Goal: Task Accomplishment & Management: Manage account settings

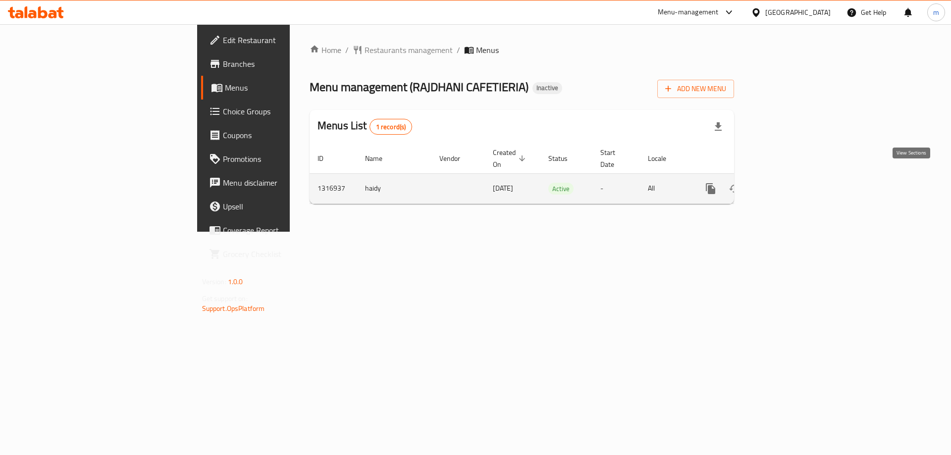
click at [788, 183] on icon "enhanced table" at bounding box center [782, 189] width 12 height 12
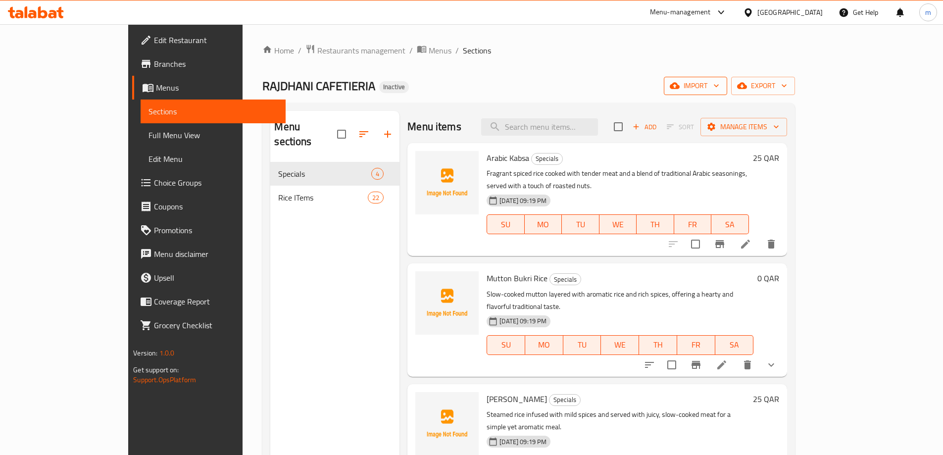
click at [719, 85] on span "import" at bounding box center [696, 86] width 48 height 12
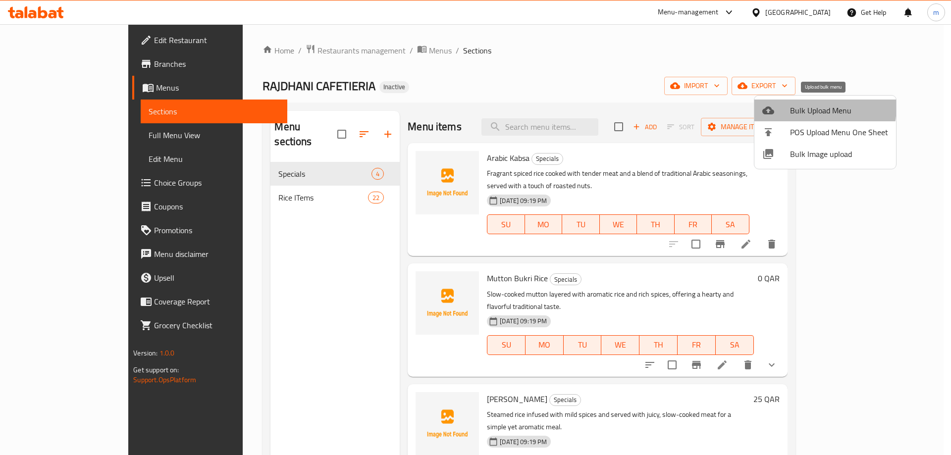
click at [788, 105] on div at bounding box center [776, 110] width 28 height 12
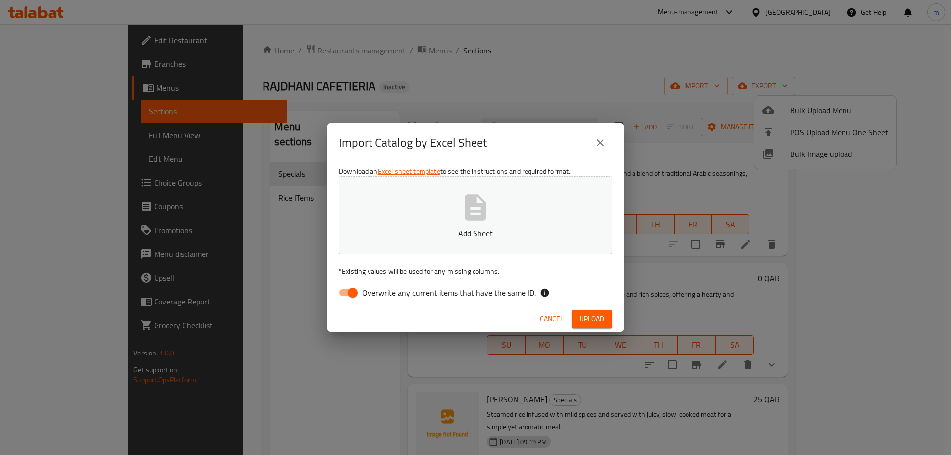
click at [362, 297] on span "Overwrite any current items that have the same ID." at bounding box center [449, 293] width 174 height 12
click at [362, 297] on input "Overwrite any current items that have the same ID." at bounding box center [352, 292] width 56 height 19
checkbox input "false"
click at [476, 208] on icon "button" at bounding box center [475, 208] width 32 height 32
click at [601, 322] on span "Upload" at bounding box center [591, 319] width 25 height 12
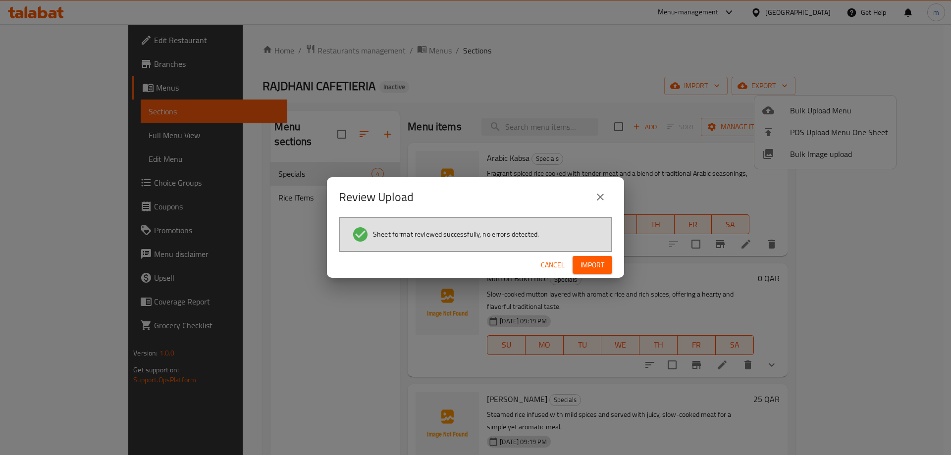
click at [601, 260] on span "Import" at bounding box center [592, 265] width 24 height 12
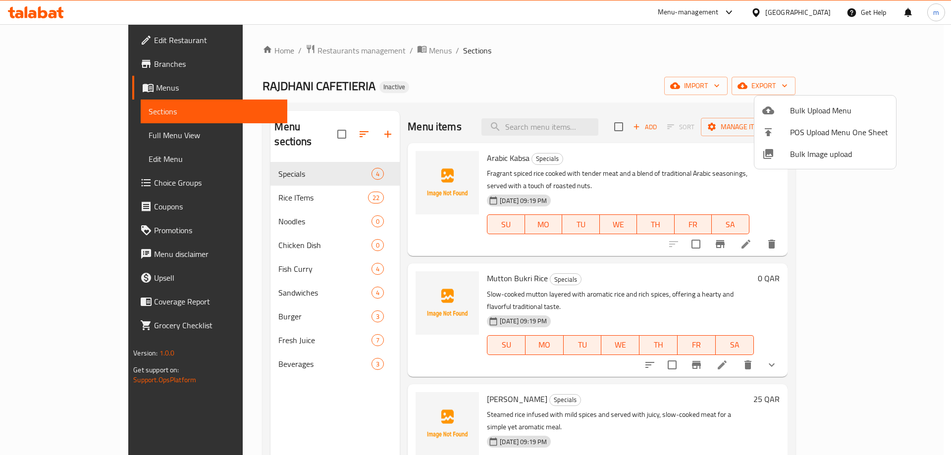
click at [245, 208] on div at bounding box center [475, 227] width 951 height 455
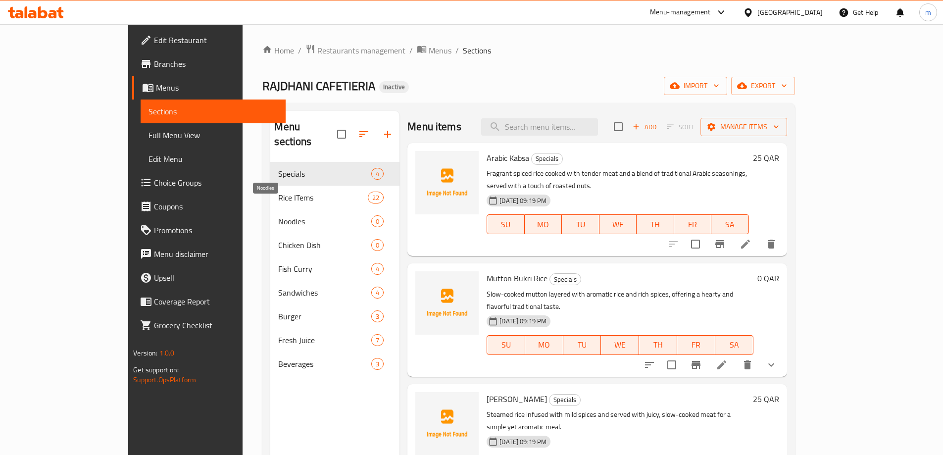
click at [278, 215] on span "Noodles" at bounding box center [324, 221] width 93 height 12
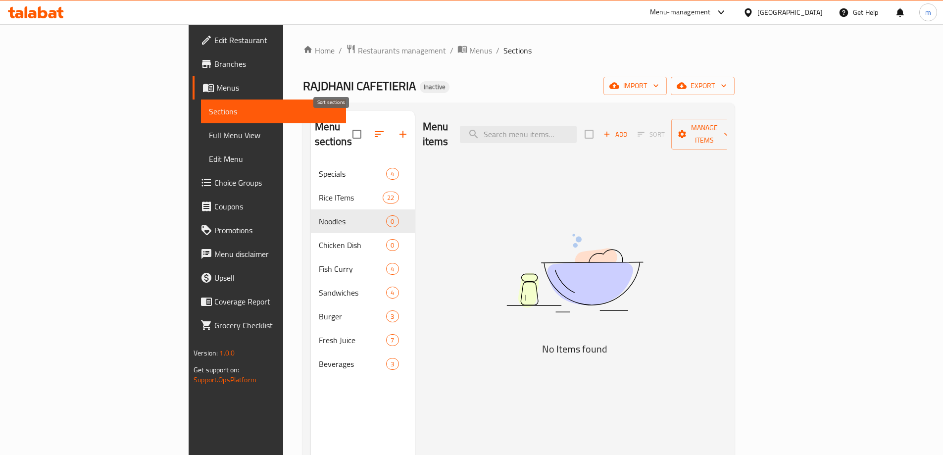
click at [373, 131] on icon "button" at bounding box center [379, 134] width 12 height 12
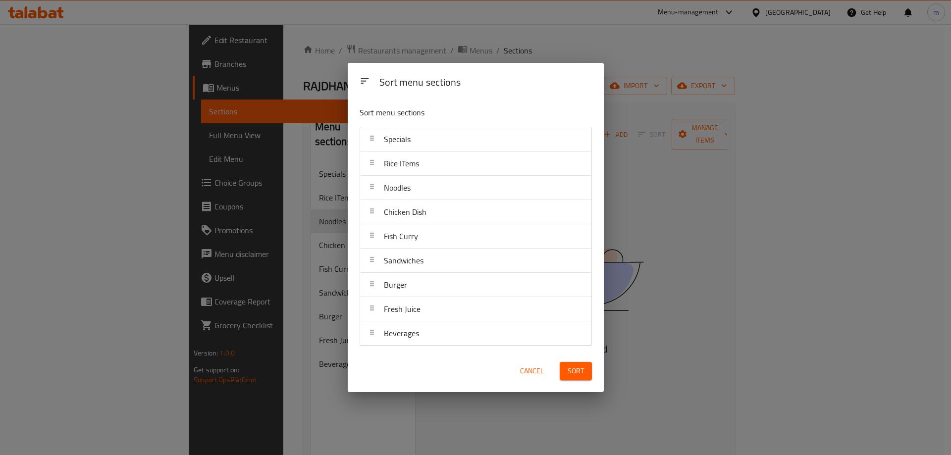
click at [270, 183] on div "Sort menu sections Sort menu sections Specials Rice ITems Noodles Chicken Dish …" at bounding box center [475, 227] width 951 height 455
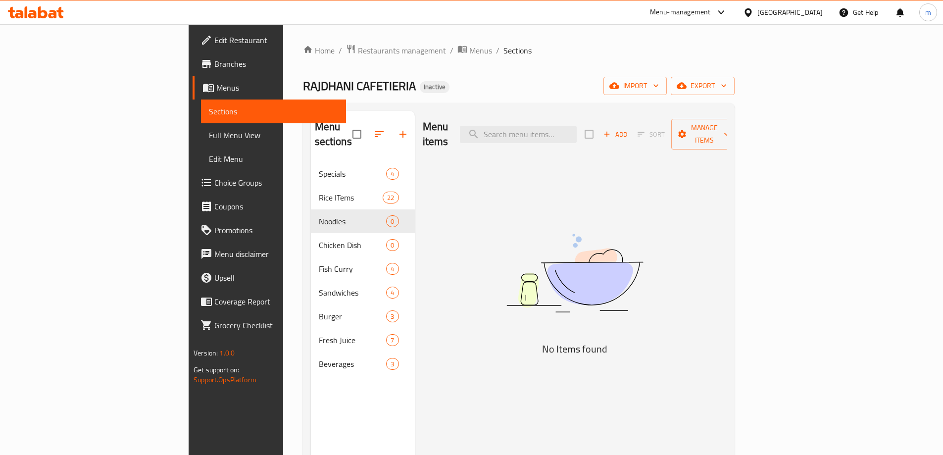
click at [311, 125] on div "Menu sections" at bounding box center [363, 134] width 104 height 47
click at [347, 126] on input "checkbox" at bounding box center [357, 134] width 21 height 21
checkbox input "false"
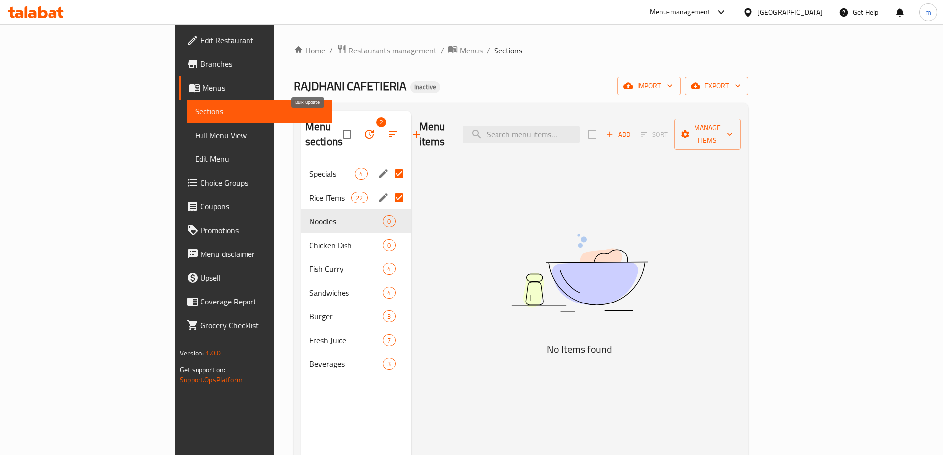
click at [363, 128] on icon "button" at bounding box center [369, 134] width 12 height 12
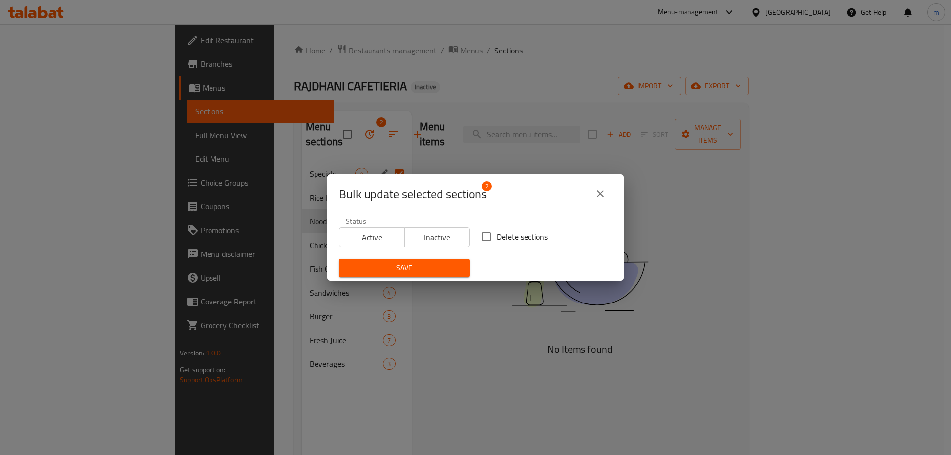
click at [600, 194] on icon "close" at bounding box center [600, 193] width 7 height 7
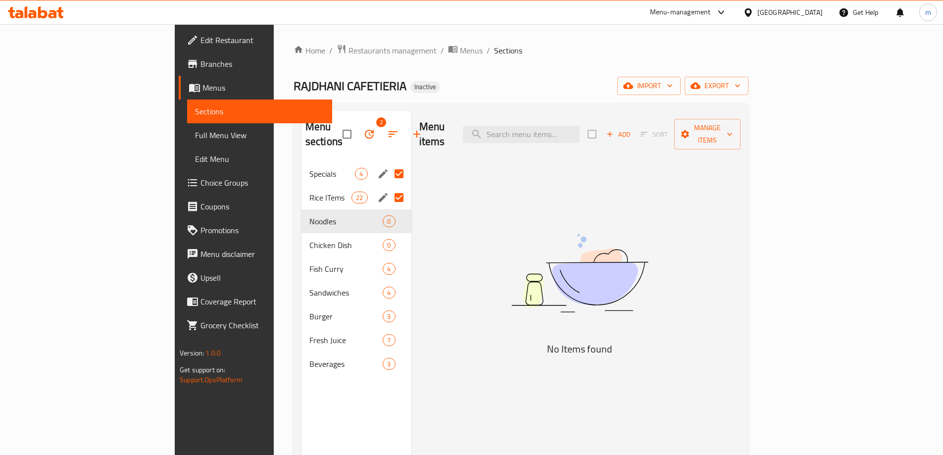
click at [389, 187] on input "Menu sections" at bounding box center [399, 197] width 21 height 21
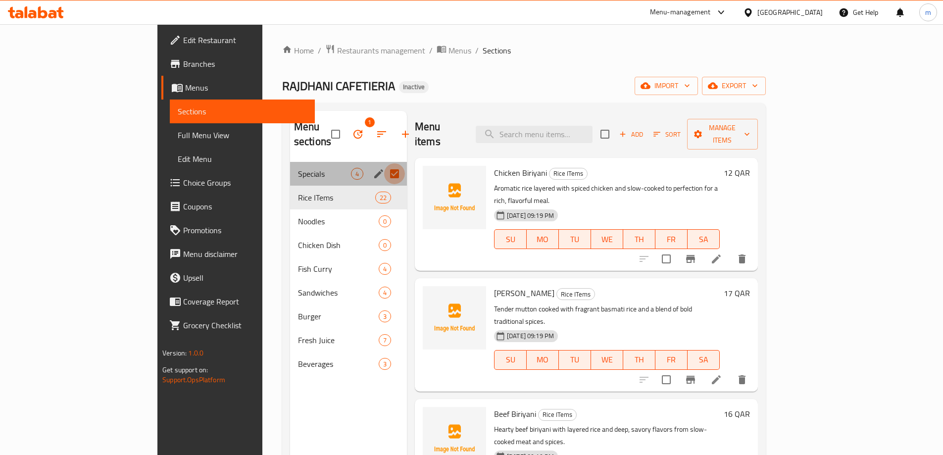
click at [384, 163] on input "Menu sections" at bounding box center [394, 173] width 21 height 21
checkbox input "false"
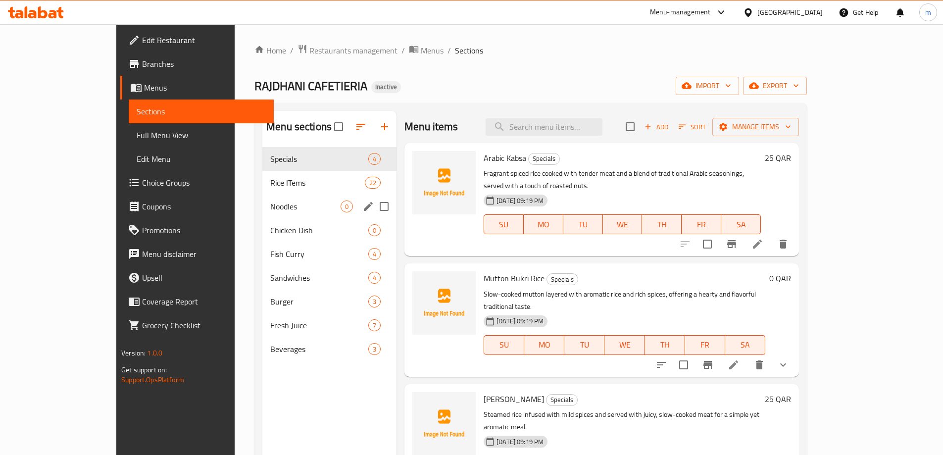
click at [374, 206] on input "Menu sections" at bounding box center [384, 206] width 21 height 21
checkbox input "true"
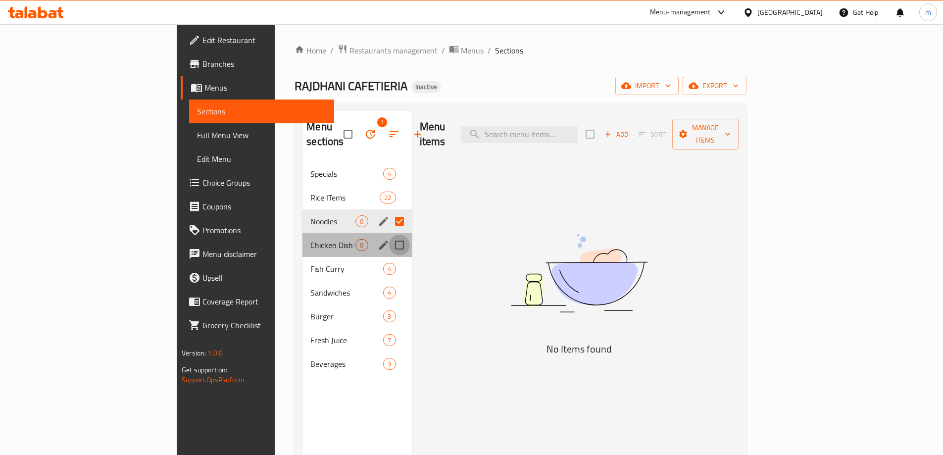
click at [389, 235] on input "Menu sections" at bounding box center [399, 245] width 21 height 21
checkbox input "true"
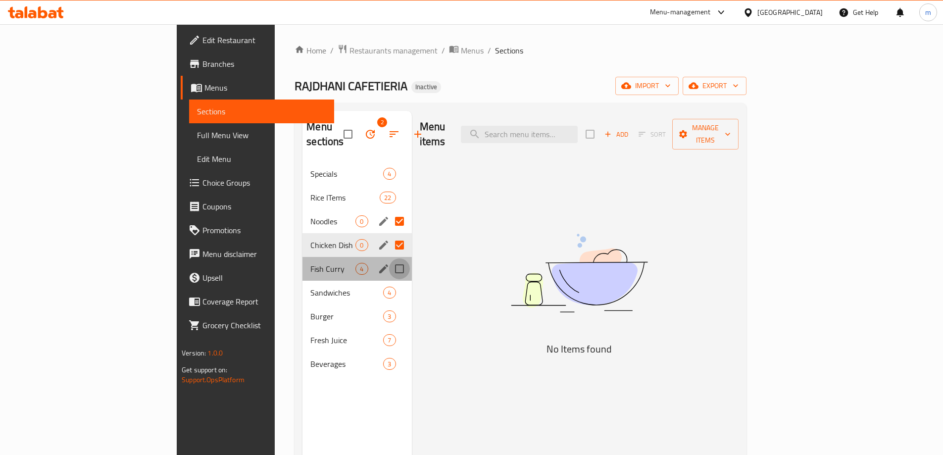
click at [389, 258] on input "Menu sections" at bounding box center [399, 268] width 21 height 21
checkbox input "true"
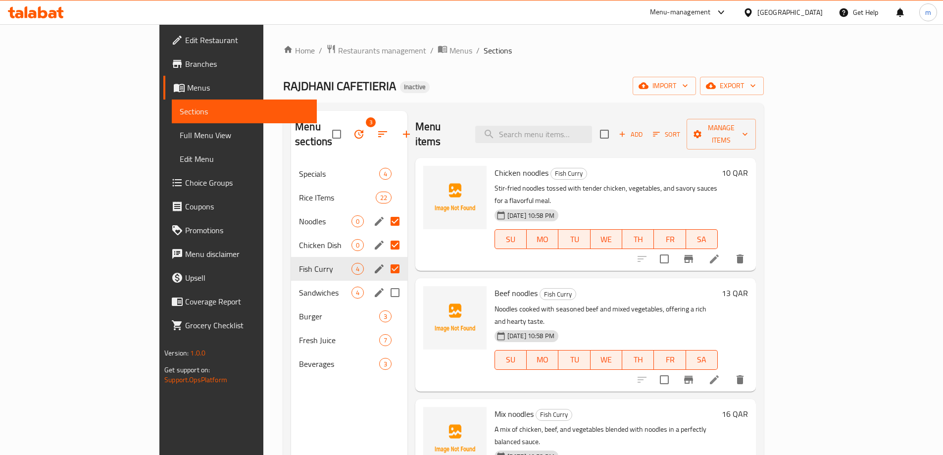
click at [385, 282] on input "Menu sections" at bounding box center [395, 292] width 21 height 21
checkbox input "true"
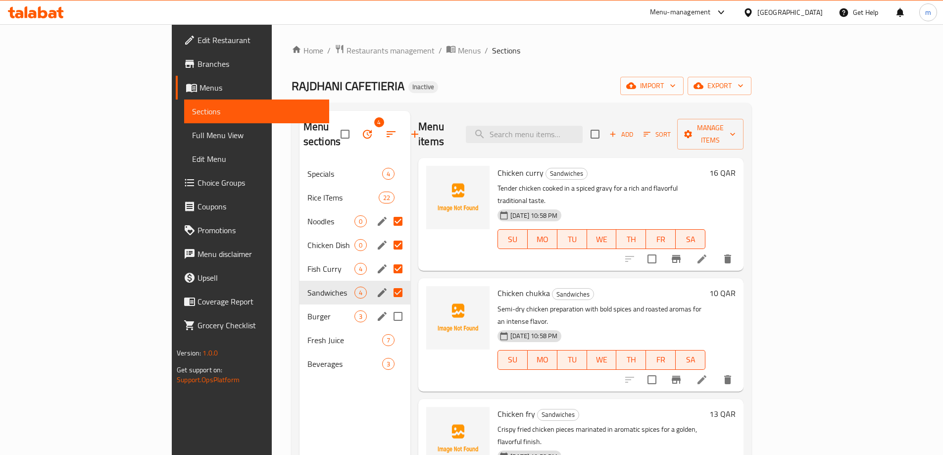
click at [388, 306] on input "Menu sections" at bounding box center [398, 316] width 21 height 21
checkbox input "true"
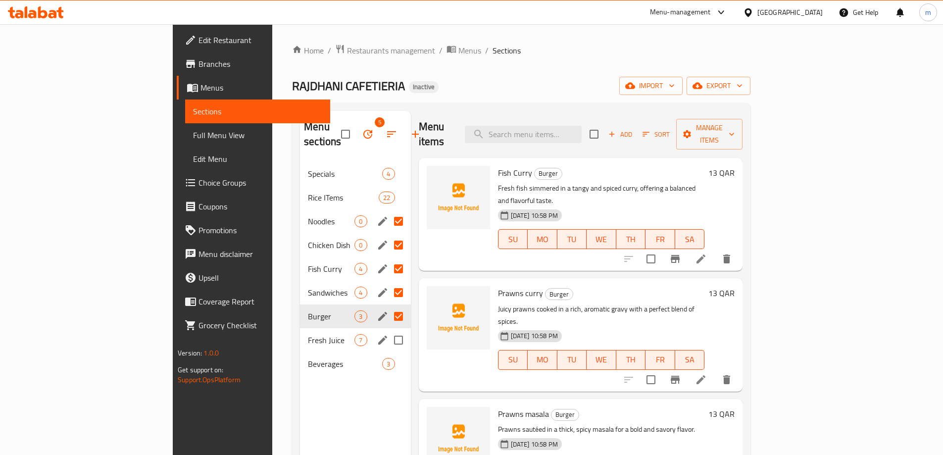
click at [388, 330] on input "Menu sections" at bounding box center [398, 340] width 21 height 21
checkbox input "true"
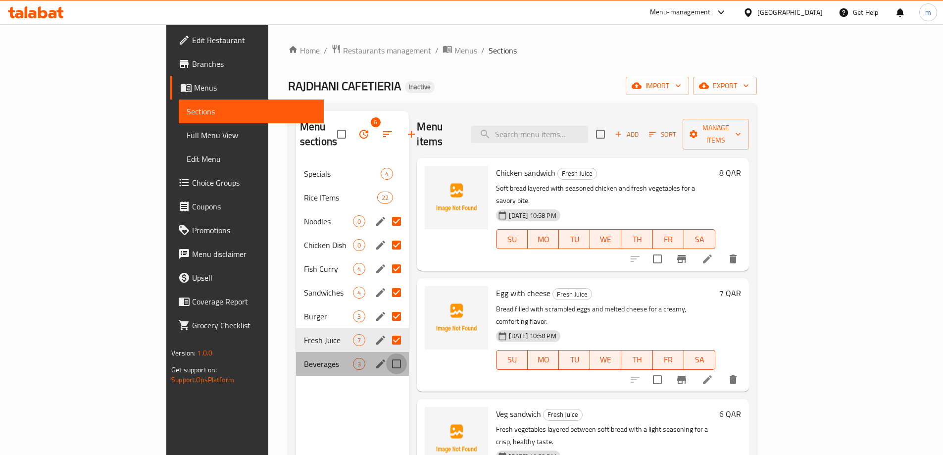
click at [386, 353] on input "Menu sections" at bounding box center [396, 363] width 21 height 21
checkbox input "true"
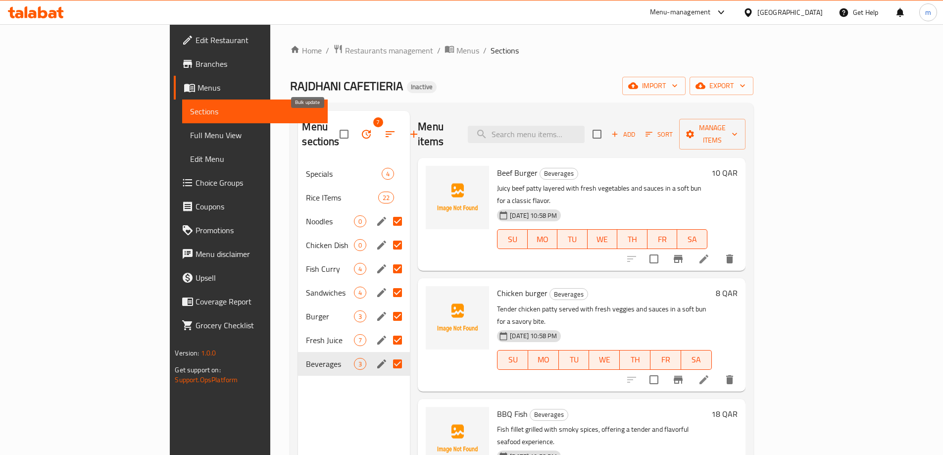
click at [360, 128] on icon "button" at bounding box center [366, 134] width 12 height 12
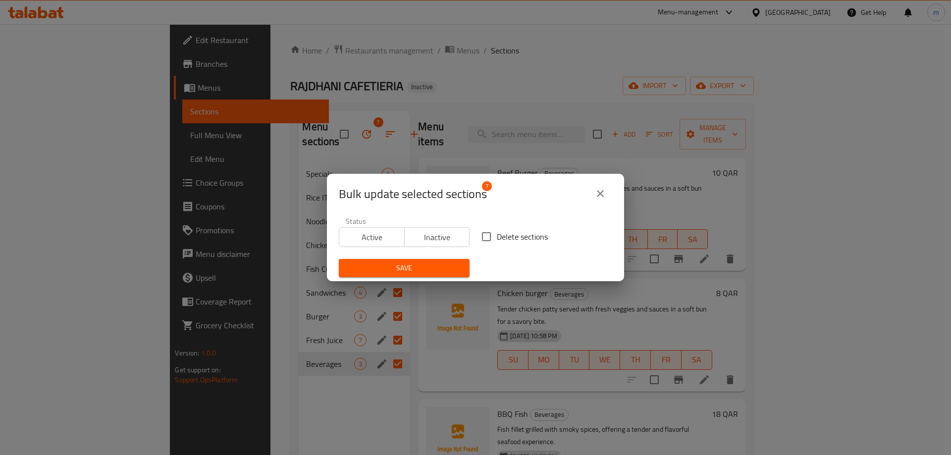
click at [484, 235] on input "Delete sections" at bounding box center [486, 236] width 21 height 21
checkbox input "true"
click at [432, 274] on span "Save" at bounding box center [404, 268] width 115 height 12
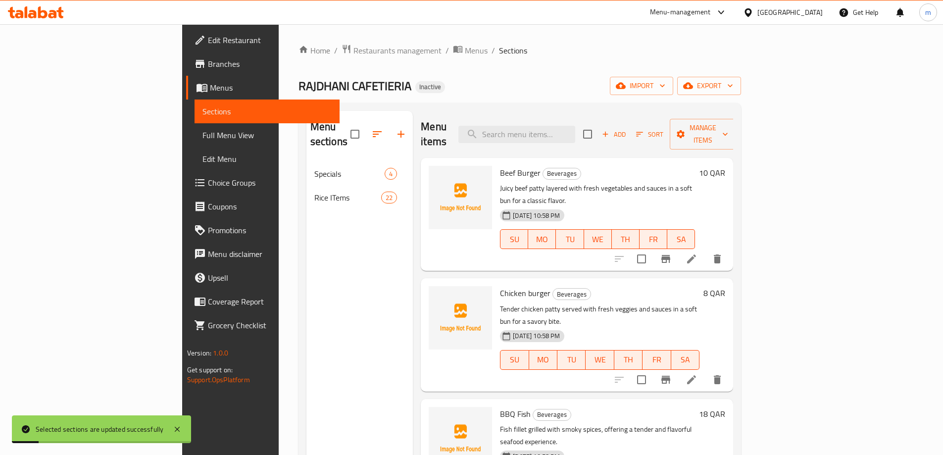
click at [307, 210] on div "Menu sections Specials 4 Rice ITems 22" at bounding box center [359, 338] width 107 height 455
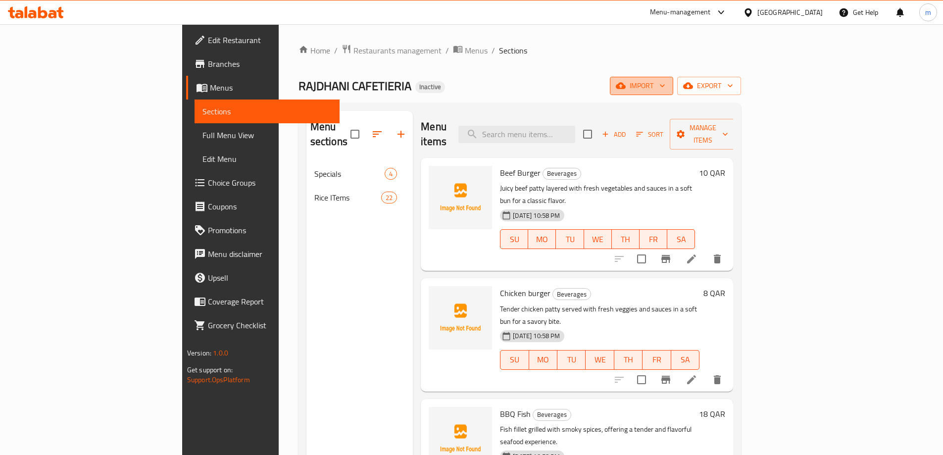
click at [673, 79] on button "import" at bounding box center [641, 86] width 63 height 18
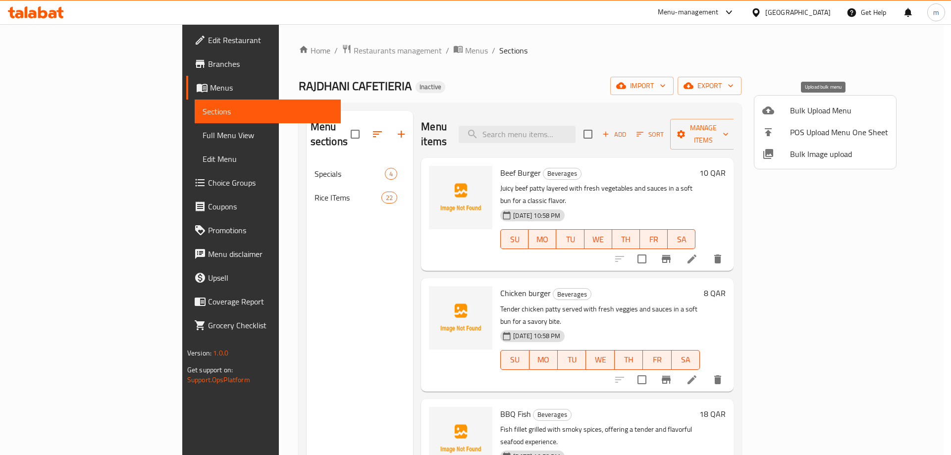
click at [807, 111] on span "Bulk Upload Menu" at bounding box center [839, 110] width 98 height 12
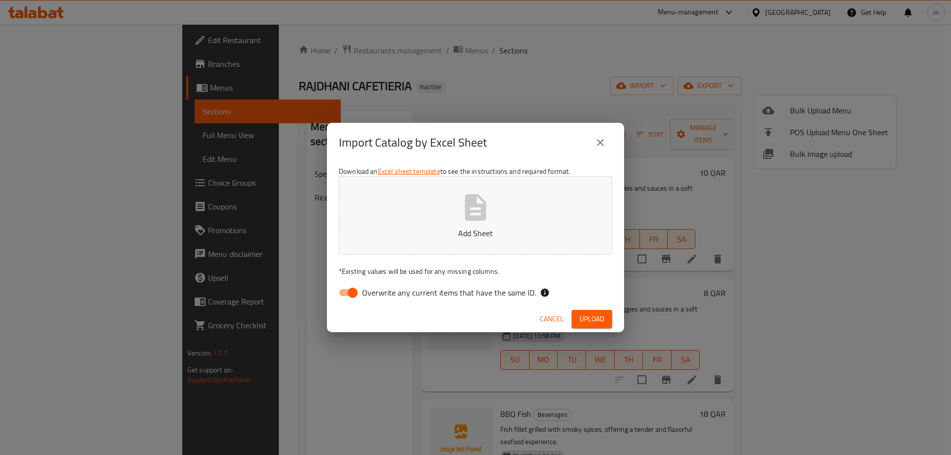
click at [352, 289] on input "Overwrite any current items that have the same ID." at bounding box center [352, 292] width 56 height 19
checkbox input "false"
click at [459, 151] on h2 "Import Catalog by Excel Sheet" at bounding box center [413, 143] width 148 height 16
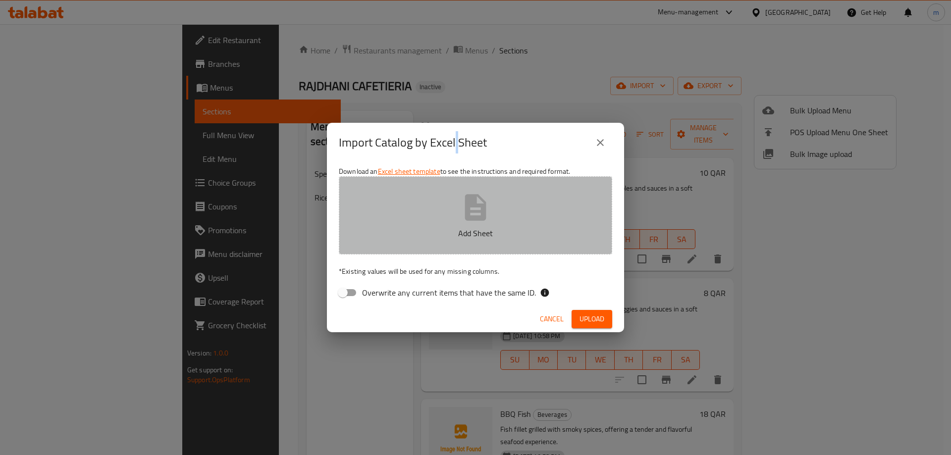
click at [470, 200] on icon "button" at bounding box center [475, 207] width 21 height 26
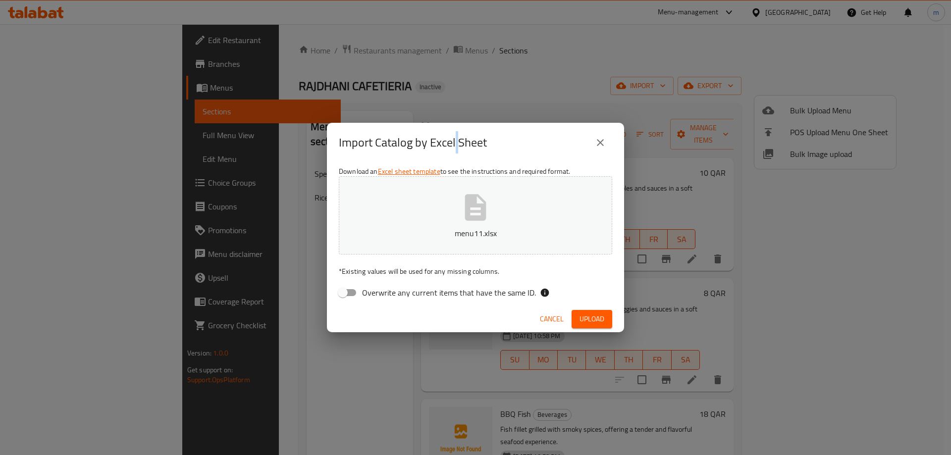
click at [595, 319] on span "Upload" at bounding box center [591, 319] width 25 height 12
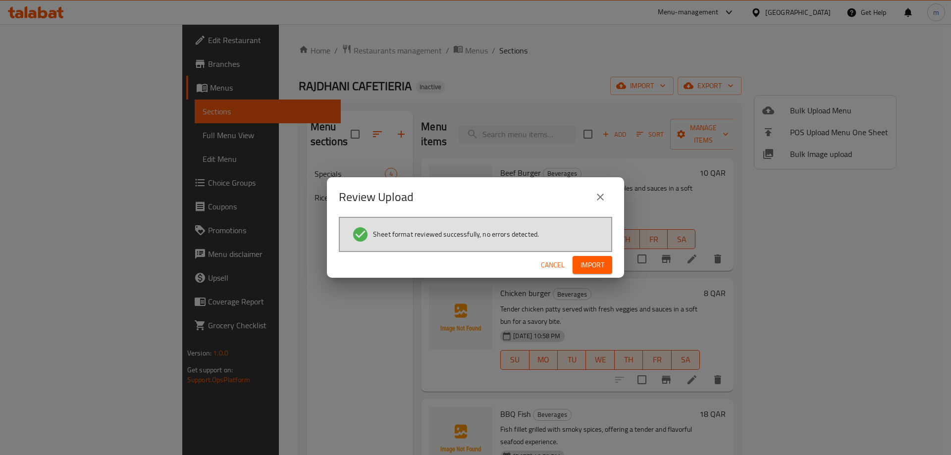
click at [584, 260] on span "Import" at bounding box center [592, 265] width 24 height 12
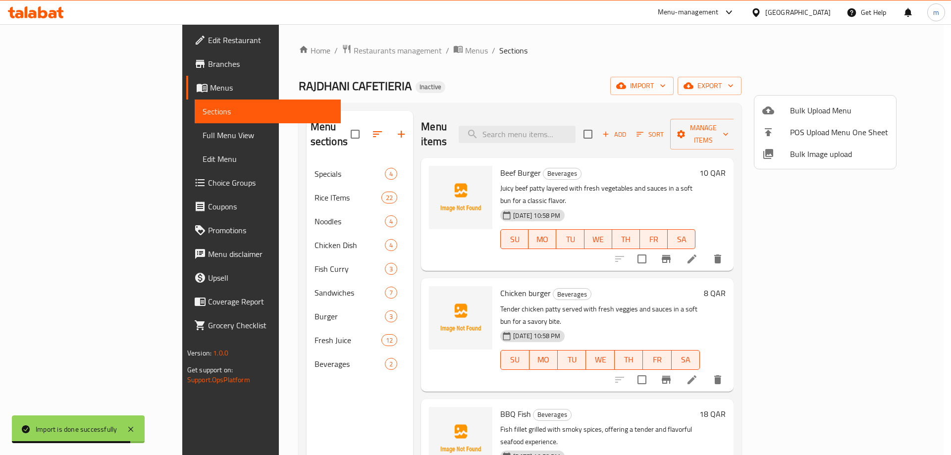
click at [492, 53] on div at bounding box center [475, 227] width 951 height 455
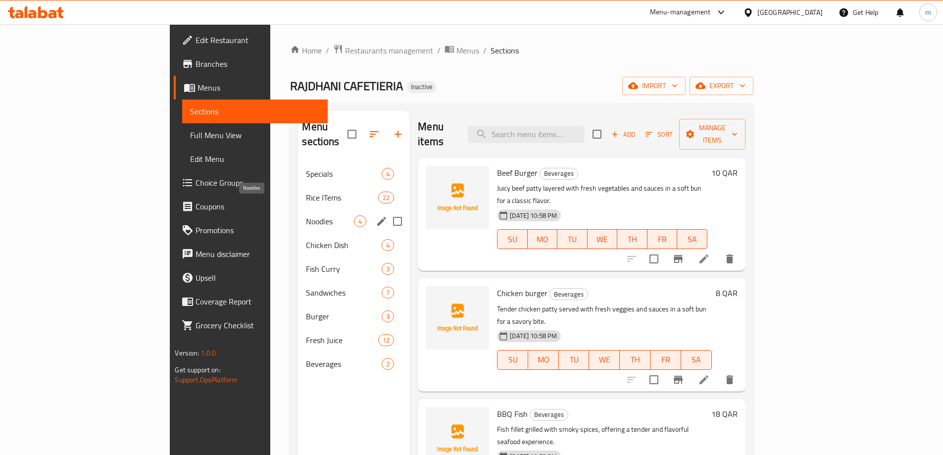
click at [306, 215] on span "Noodles" at bounding box center [330, 221] width 48 height 12
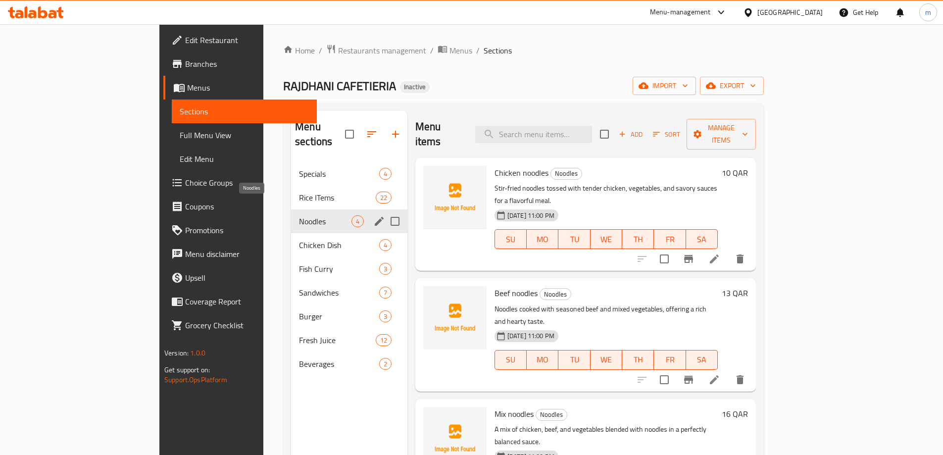
click at [299, 215] on span "Noodles" at bounding box center [325, 221] width 52 height 12
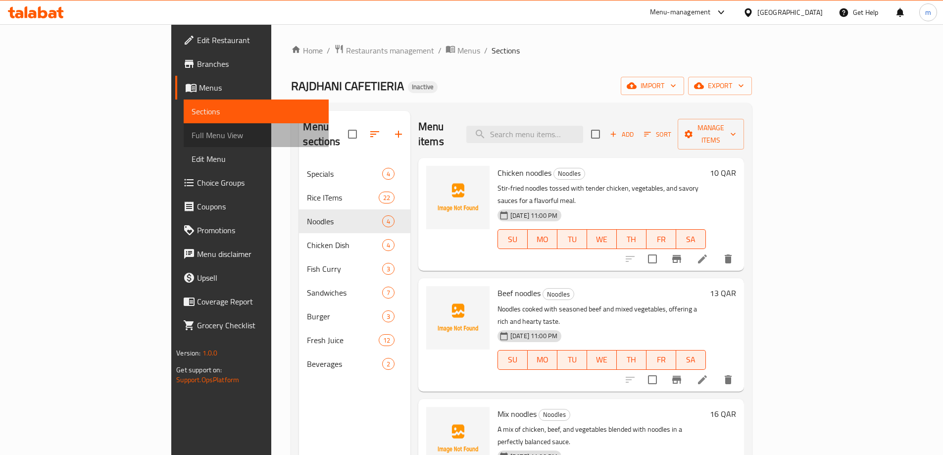
click at [192, 137] on span "Full Menu View" at bounding box center [256, 135] width 129 height 12
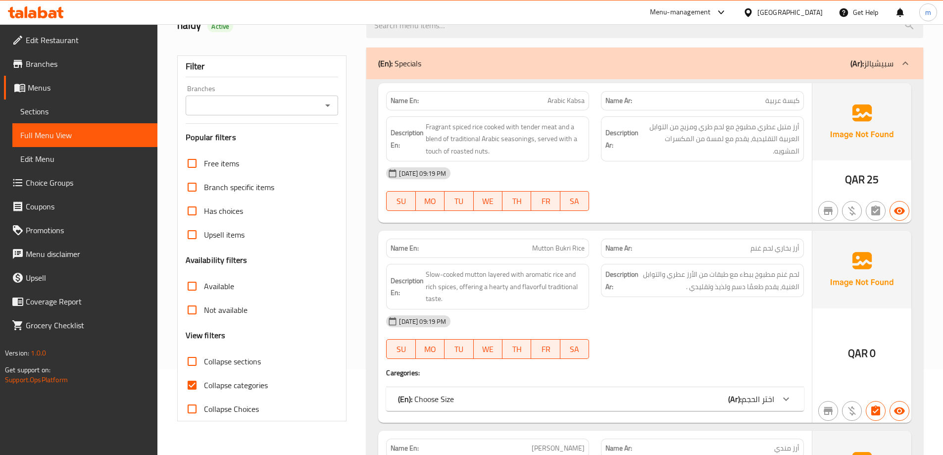
scroll to position [99, 0]
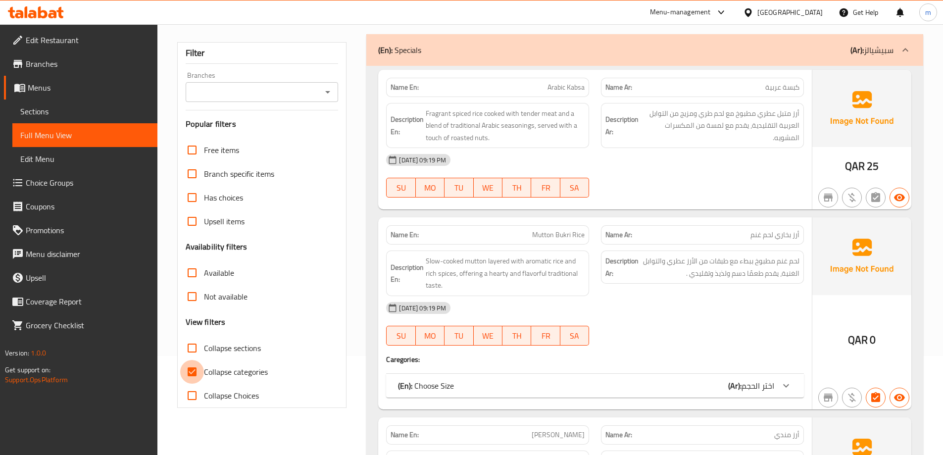
click at [192, 372] on input "Collapse categories" at bounding box center [192, 372] width 24 height 24
checkbox input "false"
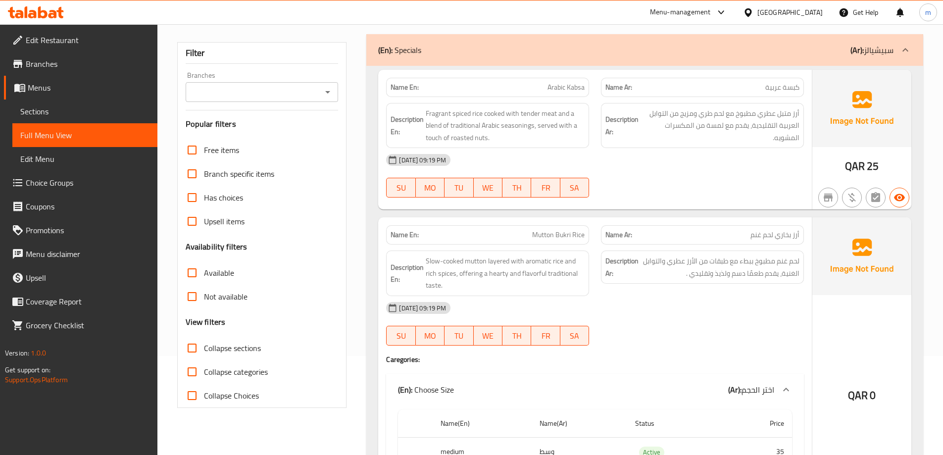
click at [594, 56] on div "(En): Specials (Ar): سبيشيالز" at bounding box center [644, 50] width 557 height 32
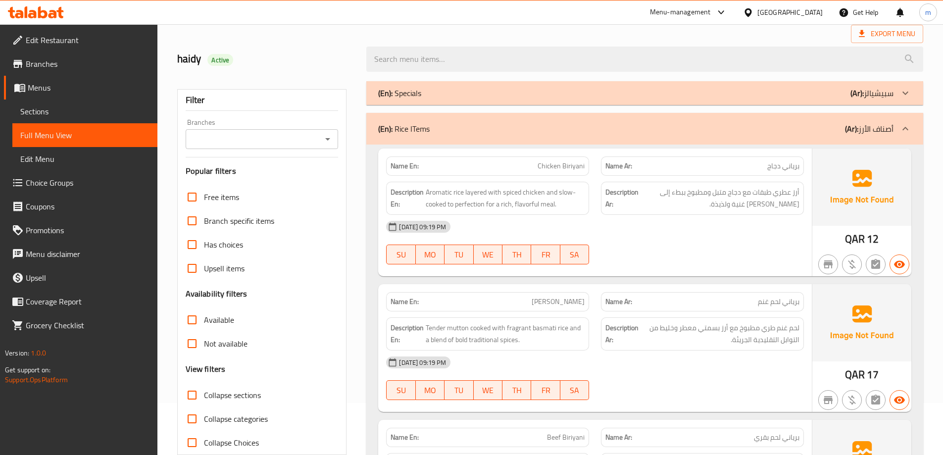
scroll to position [0, 0]
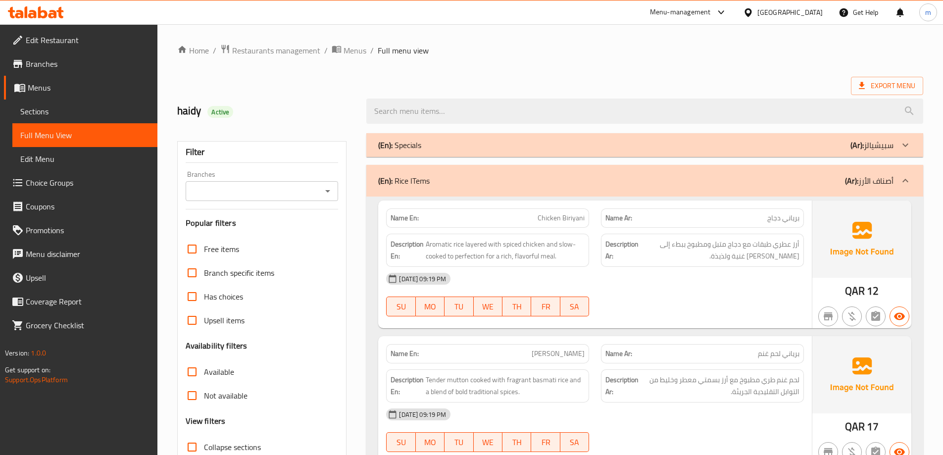
click at [743, 186] on div "(En): Rice ITems (Ar): أصناف الأرز" at bounding box center [635, 181] width 515 height 12
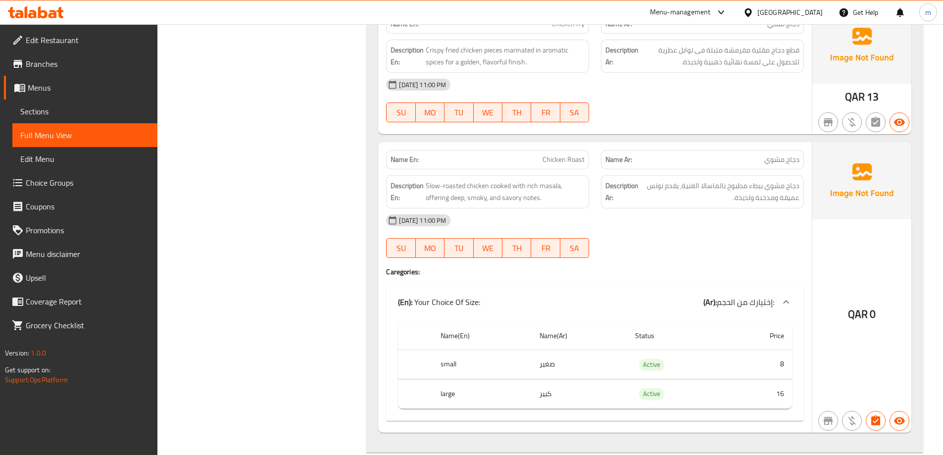
scroll to position [1089, 0]
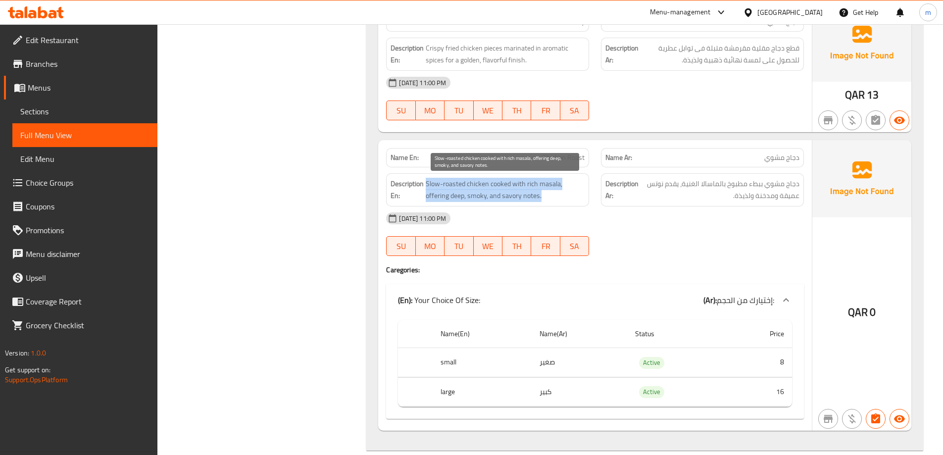
drag, startPoint x: 427, startPoint y: 185, endPoint x: 564, endPoint y: 198, distance: 138.2
click at [564, 198] on span "Slow-roasted chicken cooked with rich masala, offering deep, smoky, and savory …" at bounding box center [505, 190] width 159 height 24
click at [573, 195] on span "Slow-roasted chicken cooked with rich masala, offering deep, smoky, and savory …" at bounding box center [505, 190] width 159 height 24
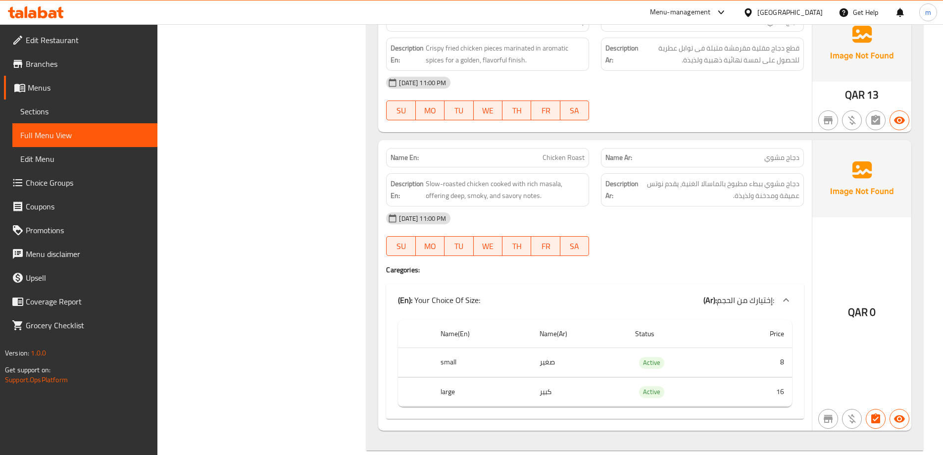
click at [650, 208] on div "[DATE] 11:00 PM" at bounding box center [595, 218] width 430 height 24
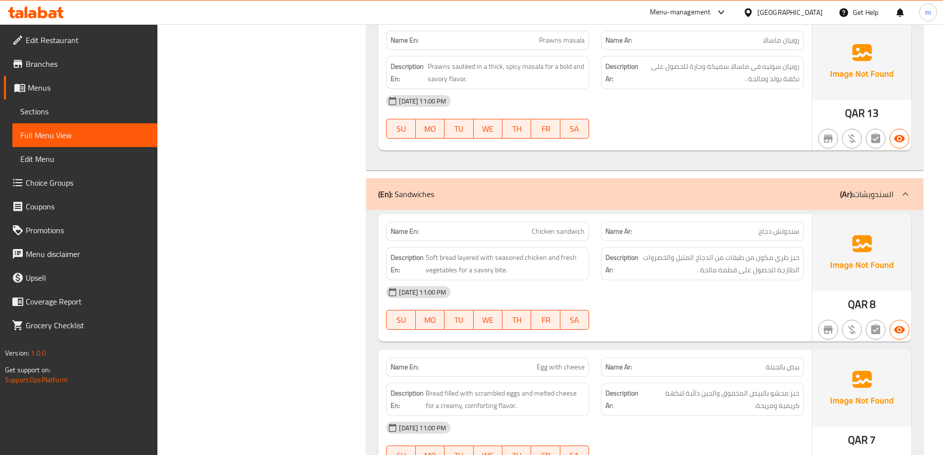
scroll to position [1782, 0]
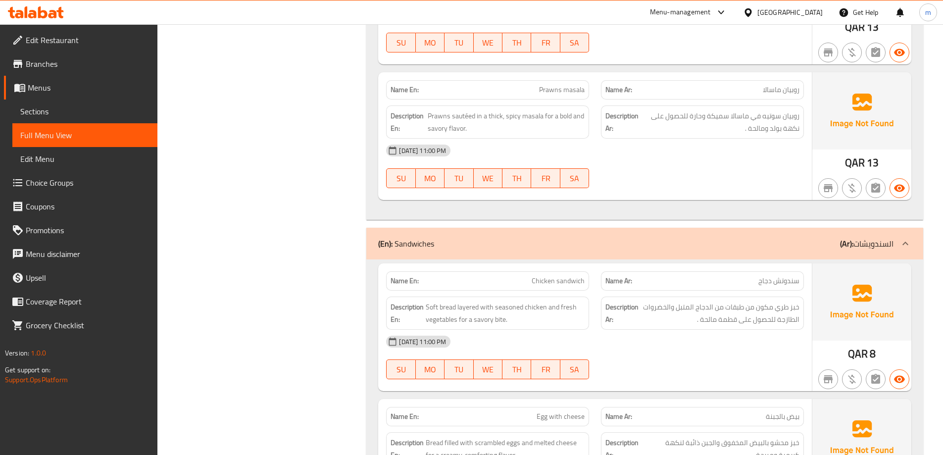
drag, startPoint x: 540, startPoint y: 86, endPoint x: 727, endPoint y: 154, distance: 199.1
click at [727, 154] on div "Name En: Prawns masala Name Ar: روبيان ماسالا Description En: Prawns sautéed in…" at bounding box center [595, 136] width 434 height 128
click at [715, 168] on div "12-10-2025 11:00 PM SU MO TU WE TH FR SA" at bounding box center [595, 166] width 430 height 55
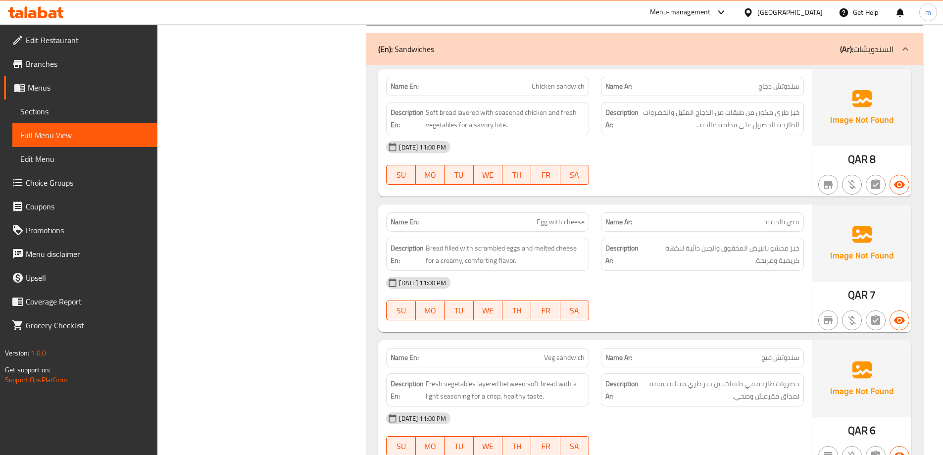
scroll to position [1980, 0]
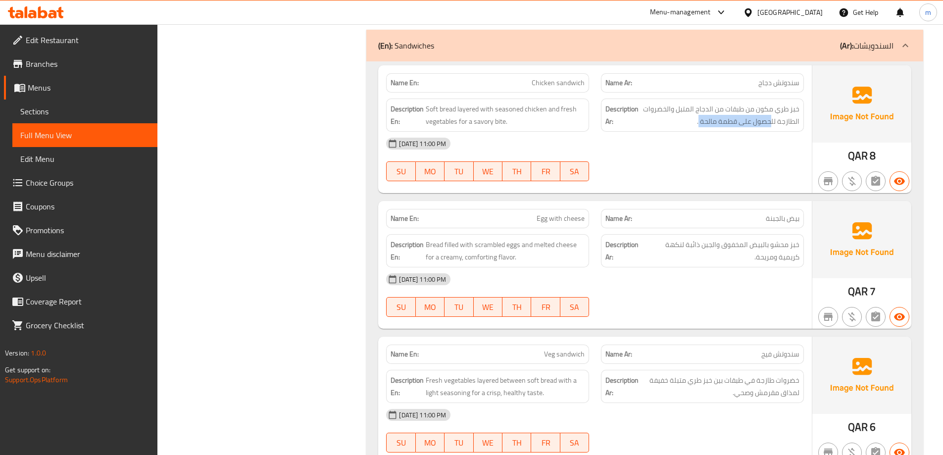
drag, startPoint x: 701, startPoint y: 123, endPoint x: 771, endPoint y: 128, distance: 71.0
click at [771, 128] on div "Description Ar: خبز طري مكون من طبقات من الدجاج المتبل والخضروات الطازجة للحصول…" at bounding box center [702, 115] width 203 height 33
click at [715, 145] on div "[DATE] 11:00 PM" at bounding box center [595, 144] width 430 height 24
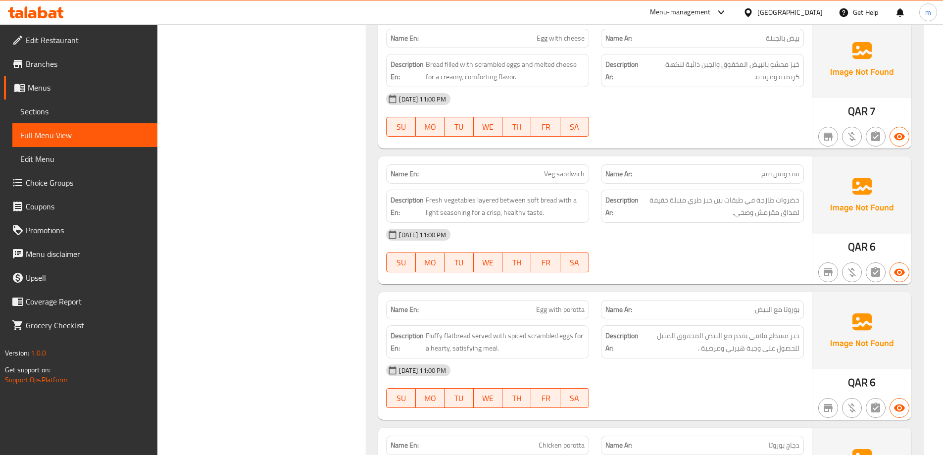
scroll to position [2178, 0]
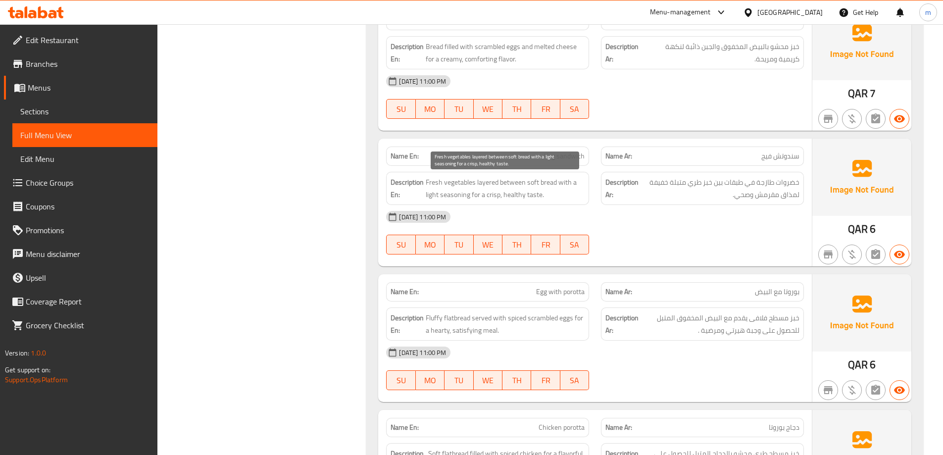
click at [453, 195] on span "Fresh vegetables layered between soft bread with a light seasoning for a crisp,…" at bounding box center [505, 188] width 159 height 24
copy span "seasoning"
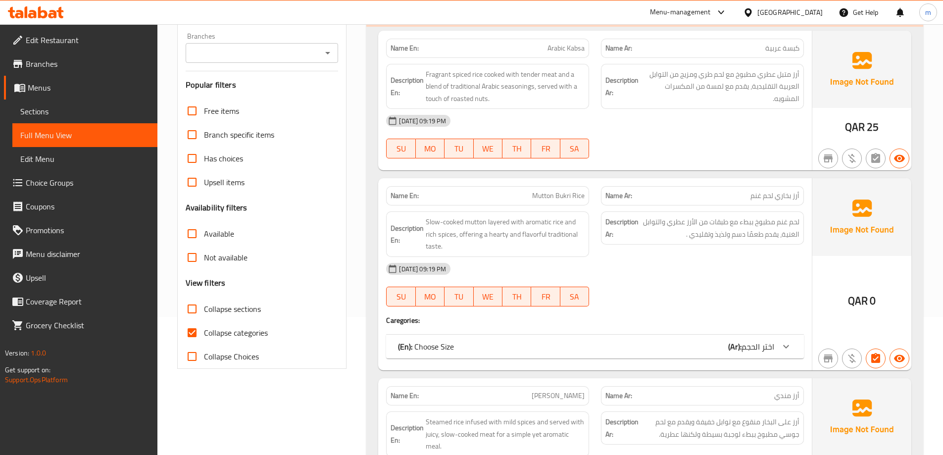
scroll to position [149, 0]
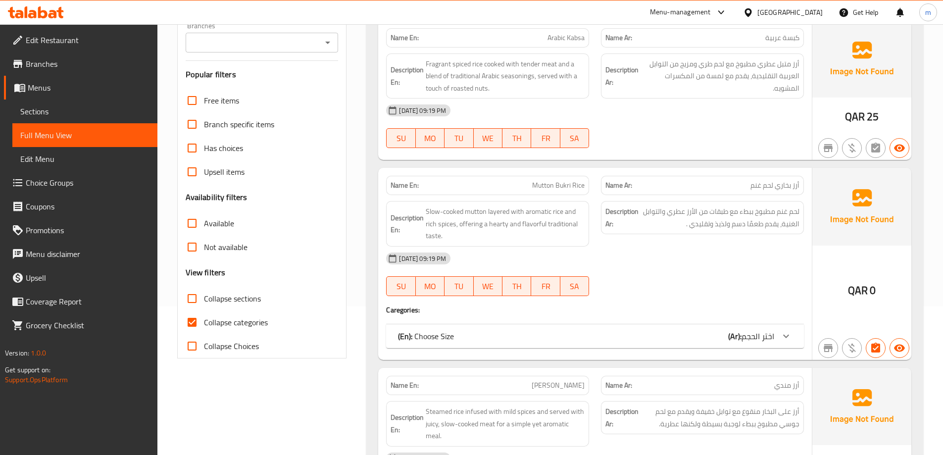
drag, startPoint x: 196, startPoint y: 317, endPoint x: 327, endPoint y: 276, distance: 138.1
click at [196, 317] on input "Collapse categories" at bounding box center [192, 322] width 24 height 24
checkbox input "false"
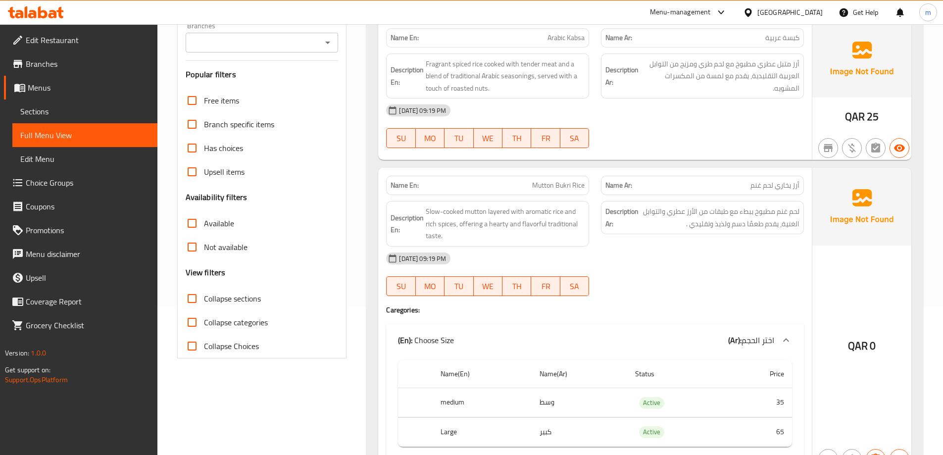
click at [44, 108] on span "Sections" at bounding box center [84, 111] width 129 height 12
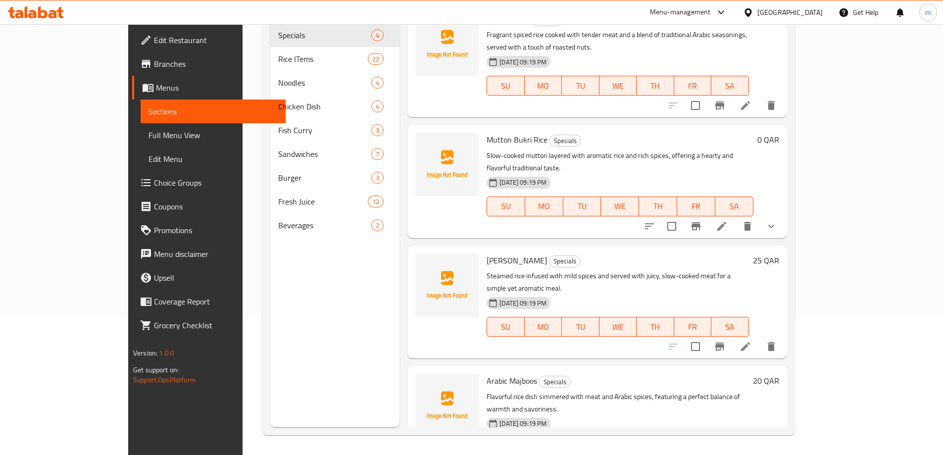
scroll to position [139, 0]
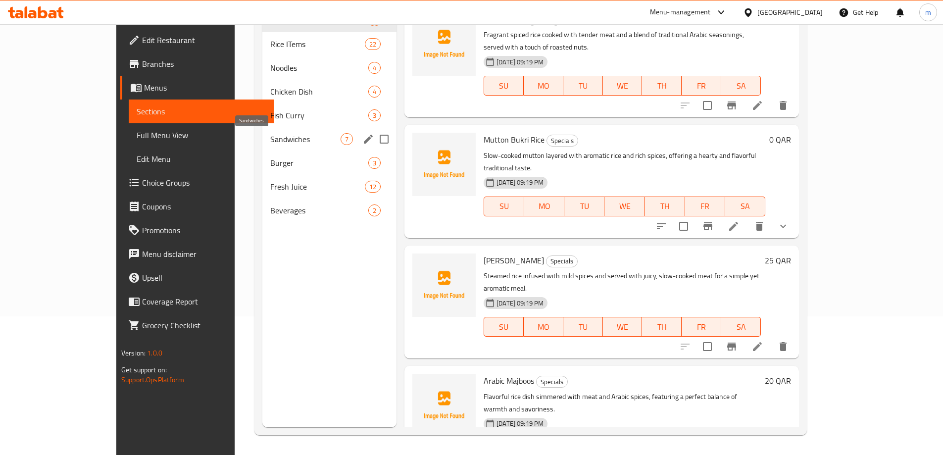
click at [270, 137] on span "Sandwiches" at bounding box center [305, 139] width 70 height 12
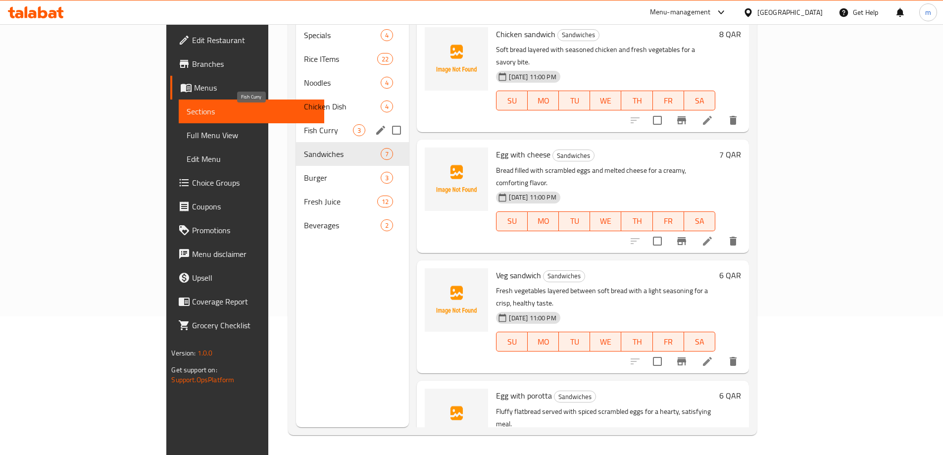
click at [304, 124] on span "Fish Curry" at bounding box center [329, 130] width 50 height 12
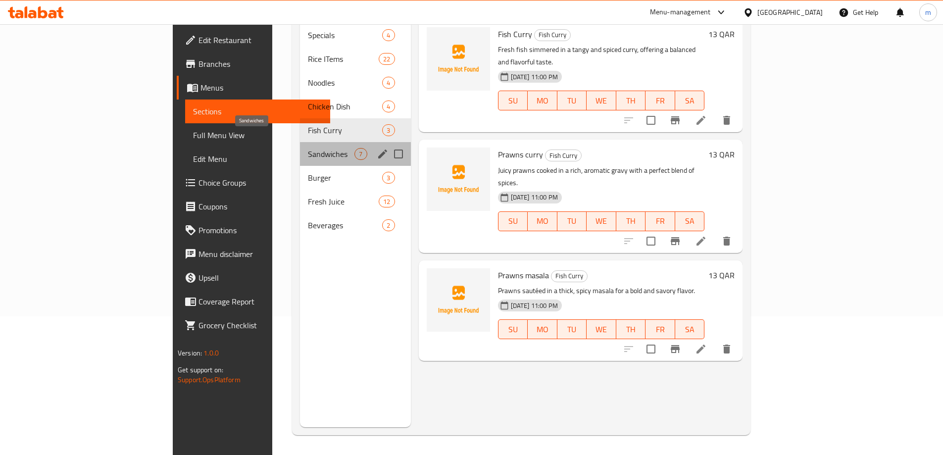
click at [308, 148] on span "Sandwiches" at bounding box center [331, 154] width 47 height 12
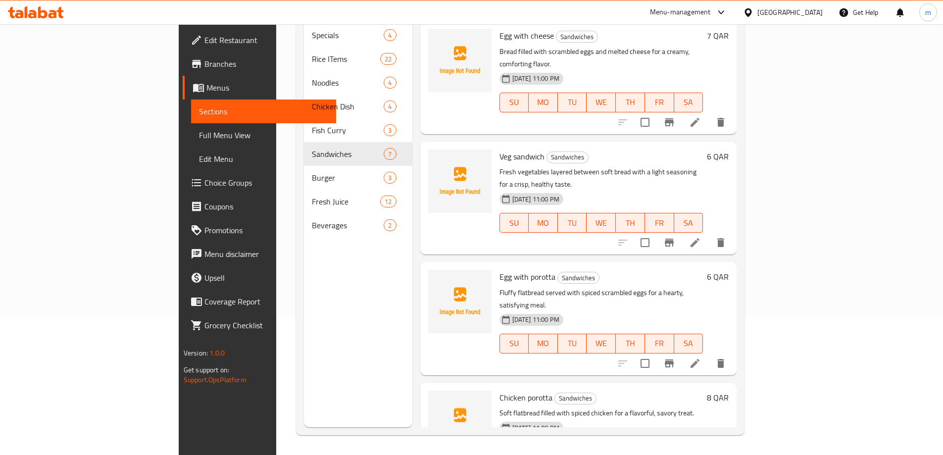
scroll to position [99, 0]
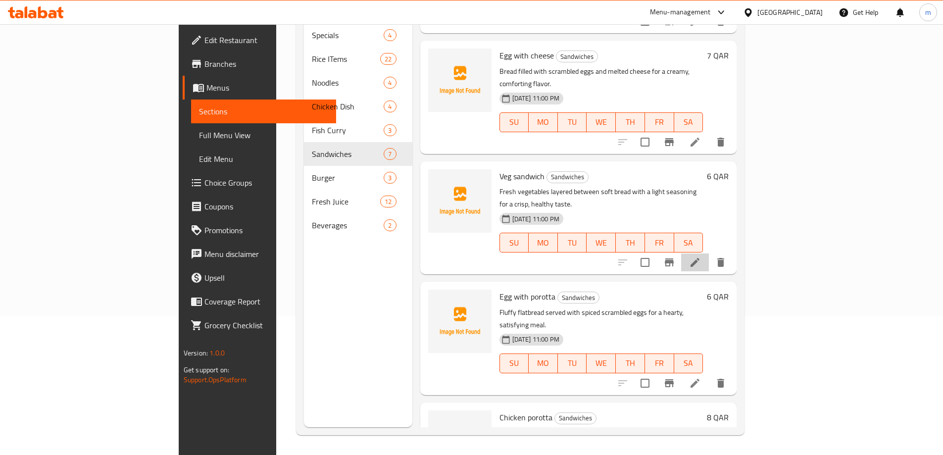
click at [709, 253] on li at bounding box center [695, 262] width 28 height 18
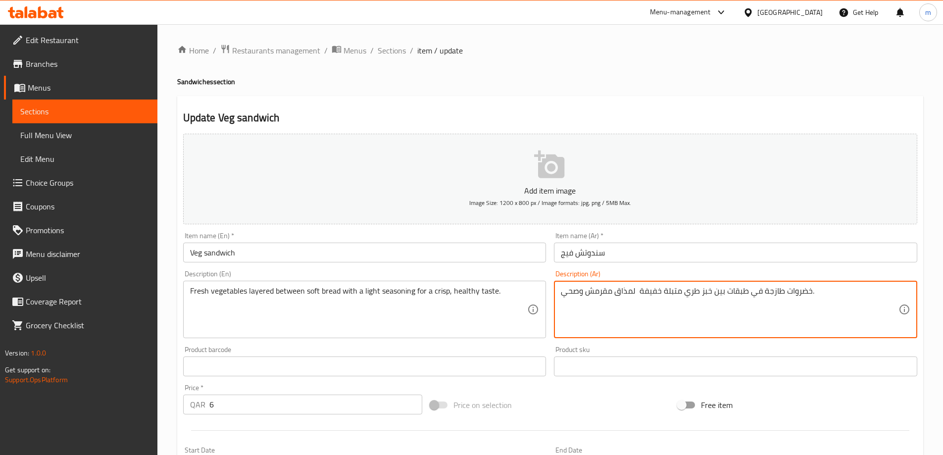
drag, startPoint x: 639, startPoint y: 292, endPoint x: 679, endPoint y: 297, distance: 40.5
type textarea "خضروات طازجة في طبقات بين خبز طري مع توابل خفيفة لمذاق مقرمش وصحي."
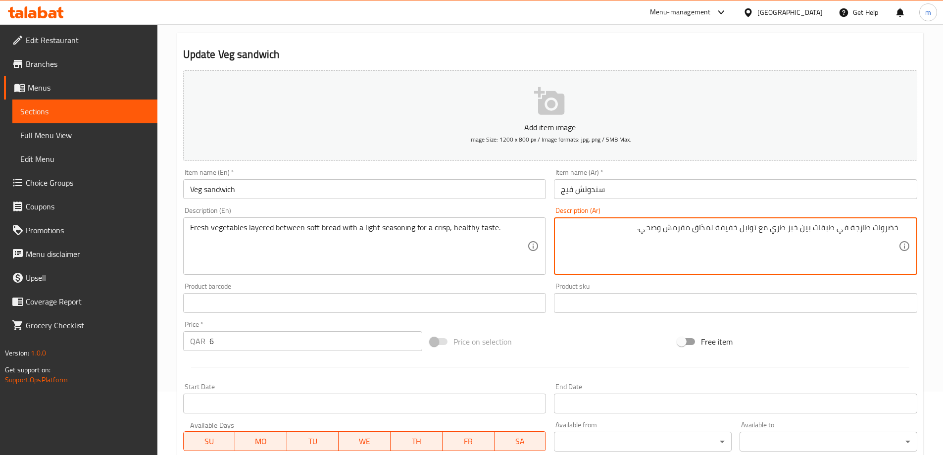
scroll to position [245, 0]
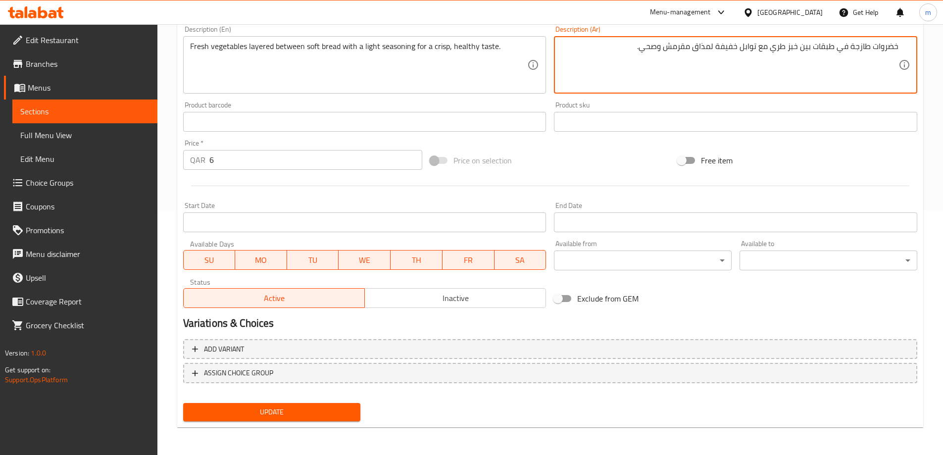
click at [335, 413] on span "Update" at bounding box center [272, 412] width 162 height 12
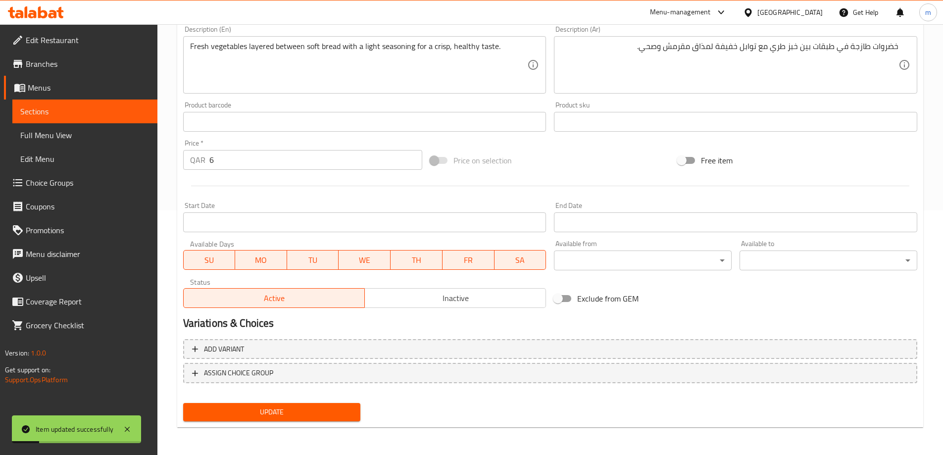
scroll to position [0, 0]
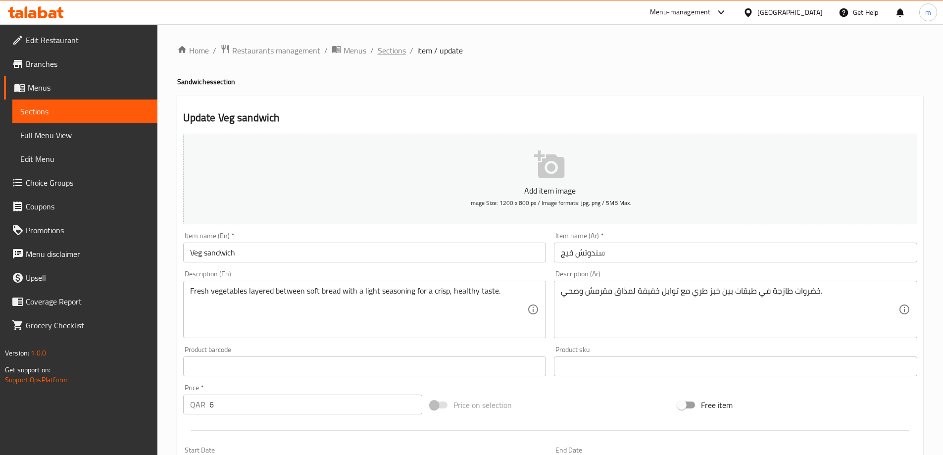
click at [386, 53] on span "Sections" at bounding box center [392, 51] width 28 height 12
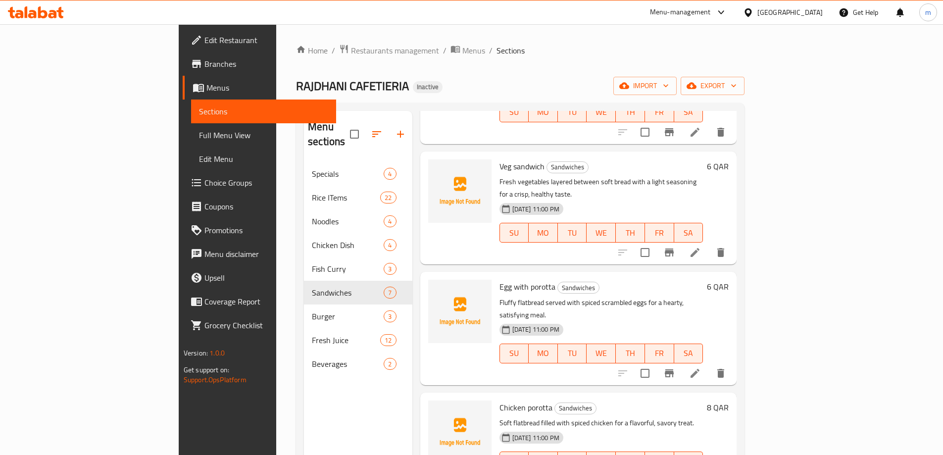
scroll to position [327, 0]
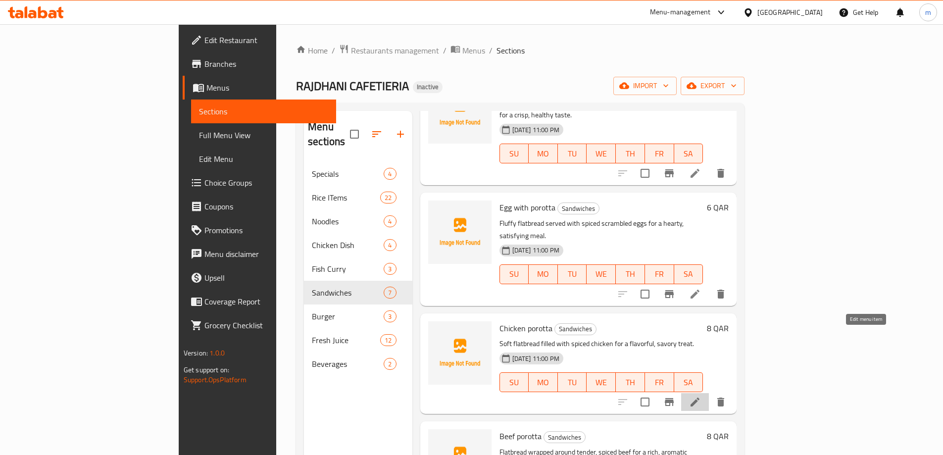
click at [700, 398] on icon at bounding box center [695, 402] width 9 height 9
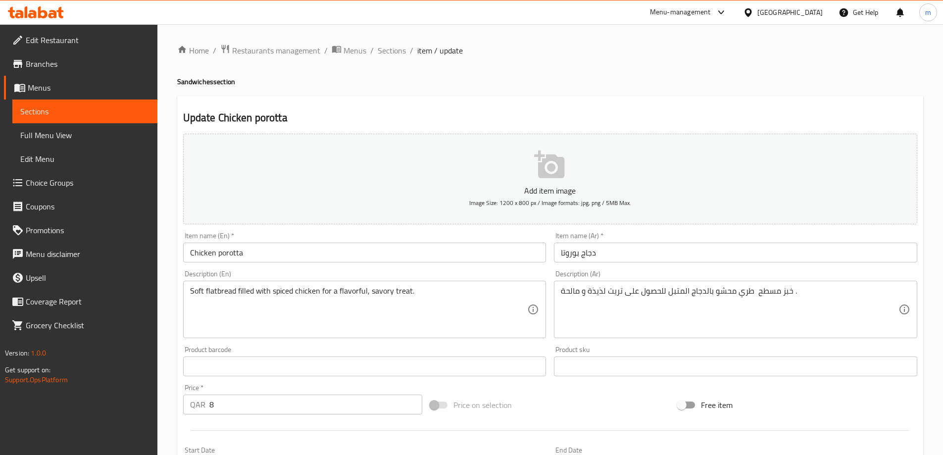
click at [232, 252] on input "Chicken porotta" at bounding box center [364, 253] width 363 height 20
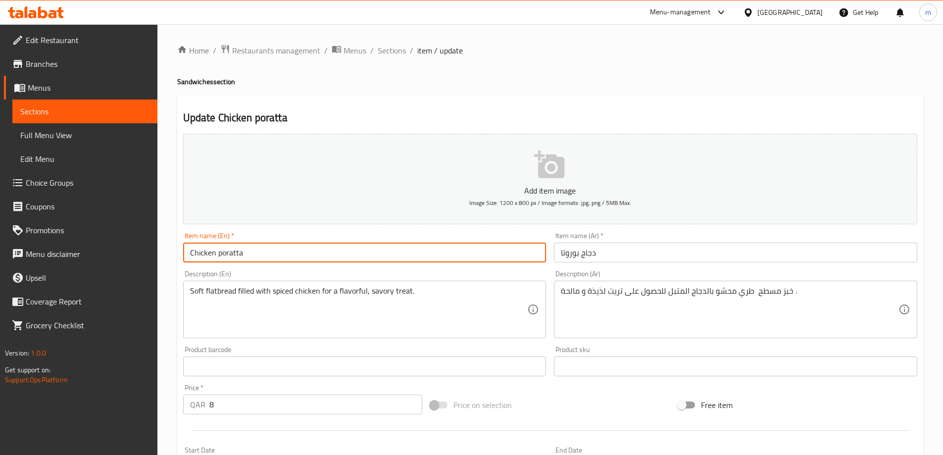
type input "Chicken poratta"
click at [573, 253] on input "دجاج بوروتا" at bounding box center [735, 253] width 363 height 20
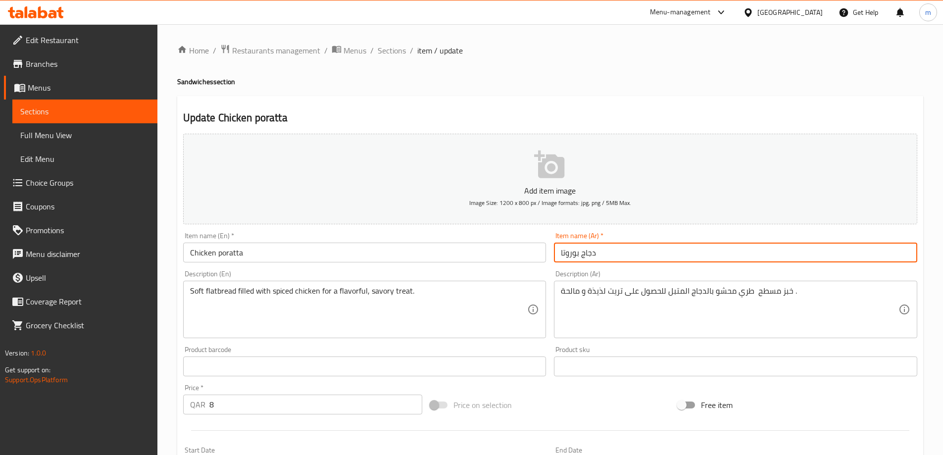
click at [573, 253] on input "دجاج بوروتا" at bounding box center [735, 253] width 363 height 20
paste input "را"
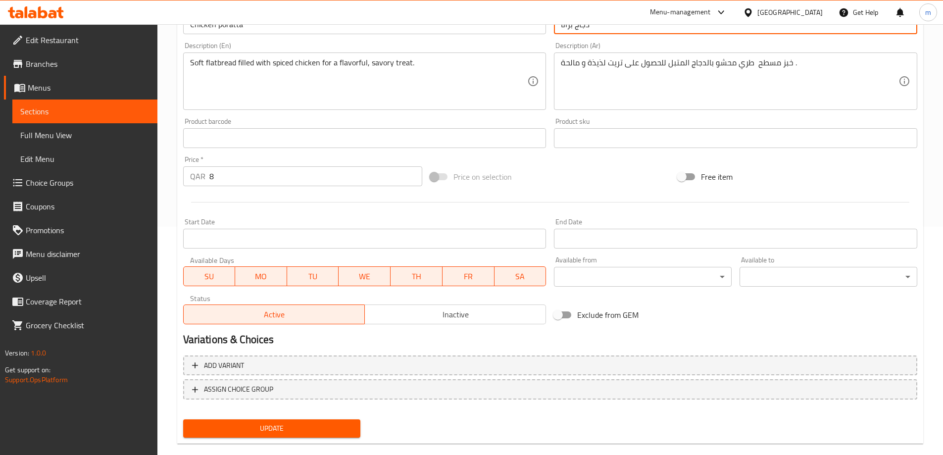
scroll to position [245, 0]
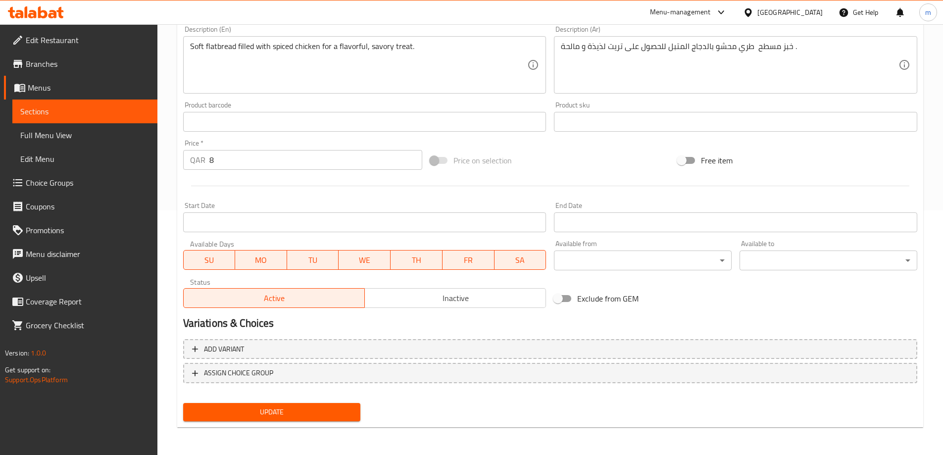
type input "دجاج براتا"
click at [315, 406] on button "Update" at bounding box center [272, 412] width 178 height 18
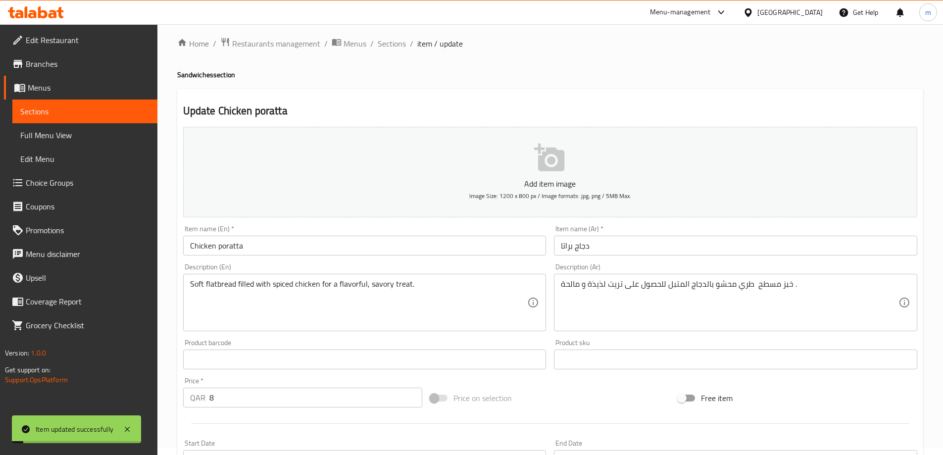
scroll to position [0, 0]
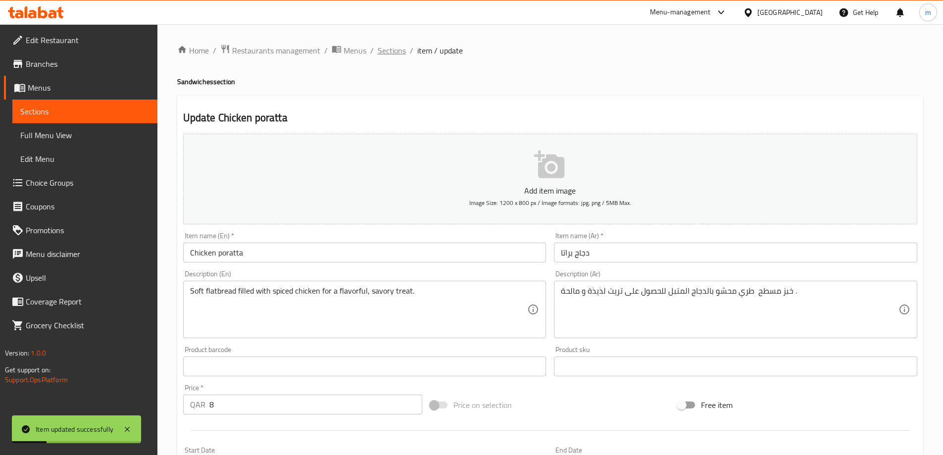
click at [389, 50] on span "Sections" at bounding box center [392, 51] width 28 height 12
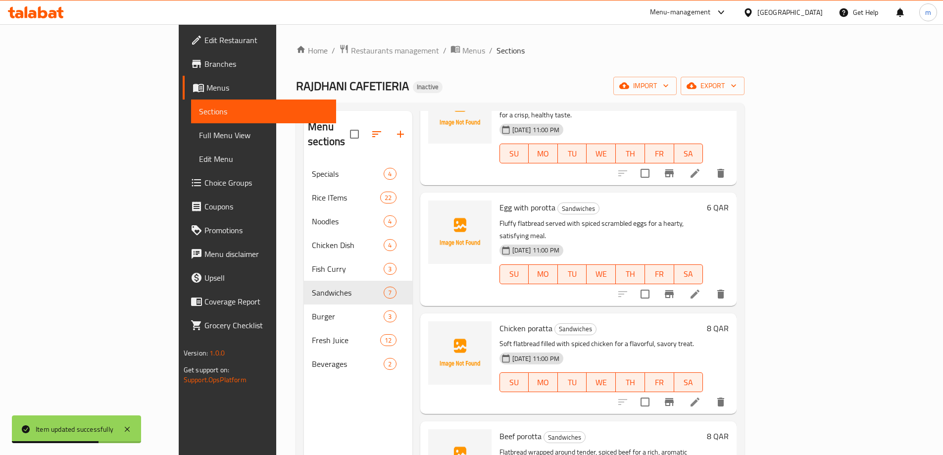
scroll to position [50, 0]
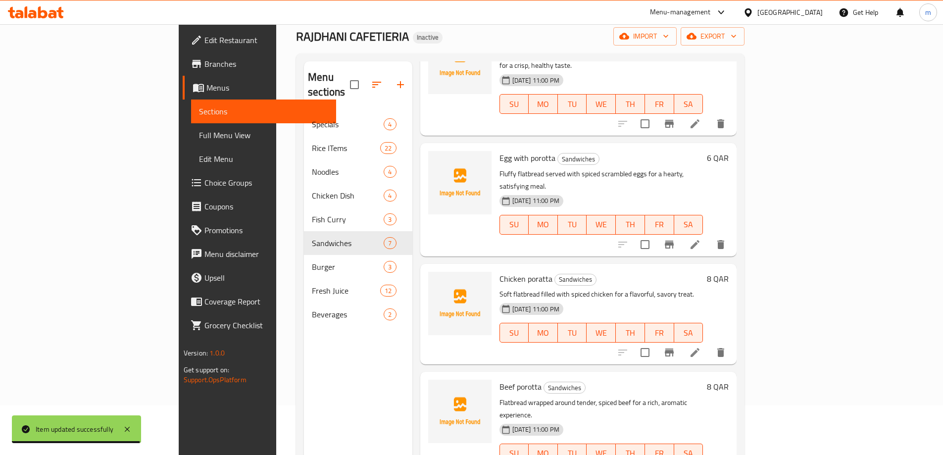
click at [709, 344] on li at bounding box center [695, 353] width 28 height 18
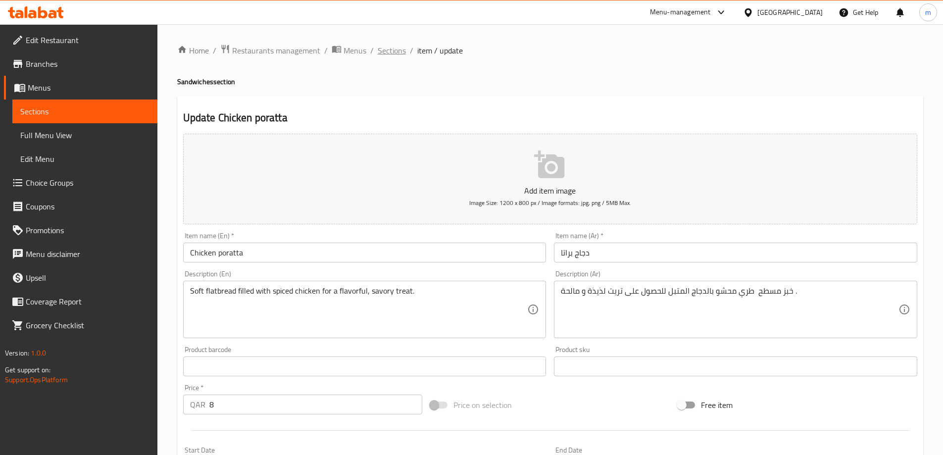
click at [400, 48] on span "Sections" at bounding box center [392, 51] width 28 height 12
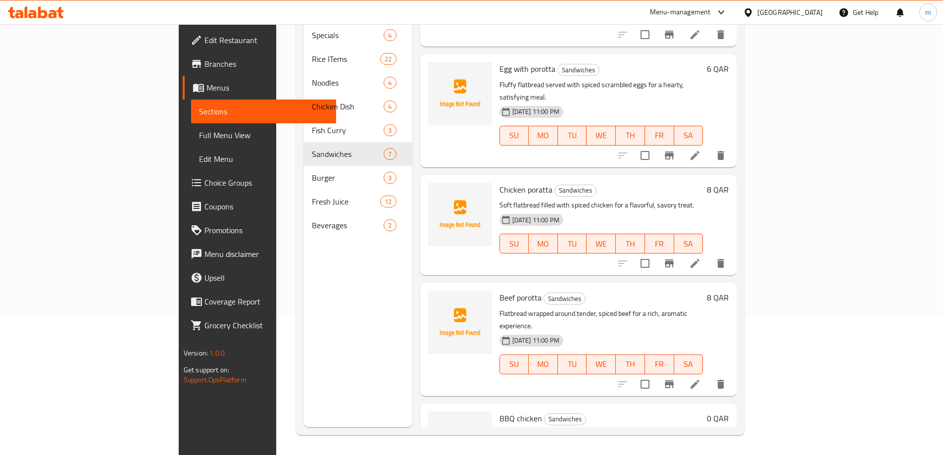
scroll to position [277, 0]
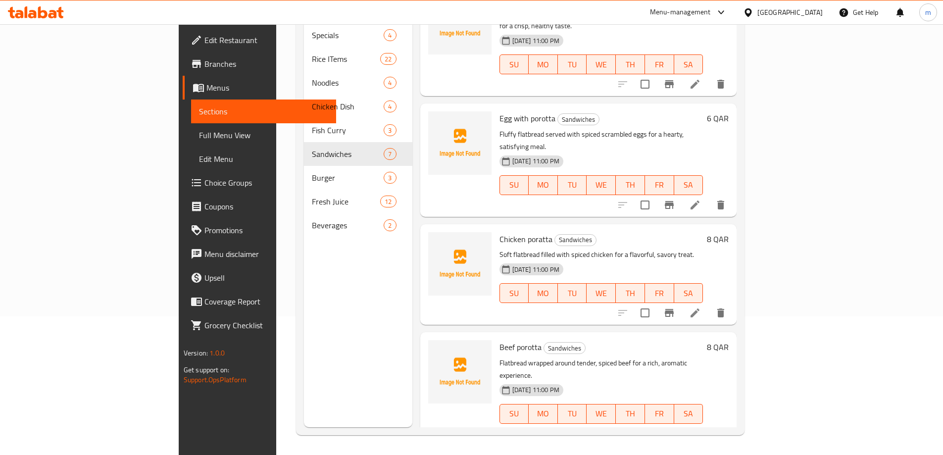
click at [709, 196] on li at bounding box center [695, 205] width 28 height 18
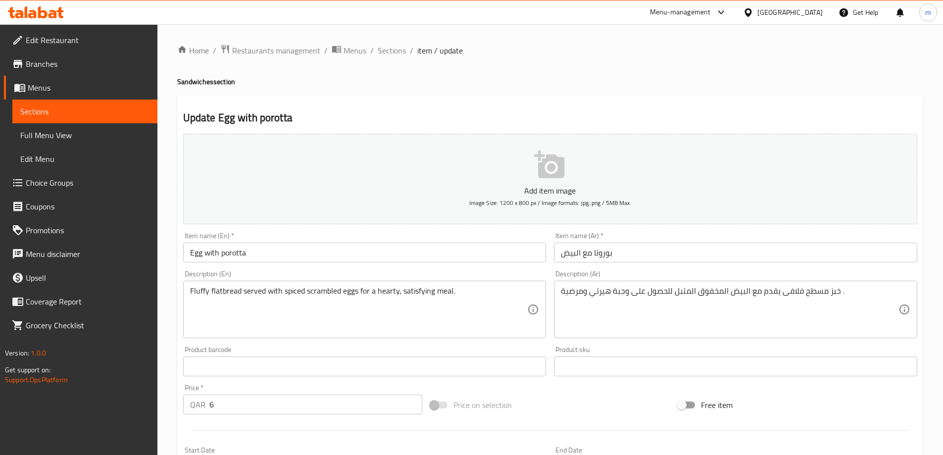
click at [235, 251] on input "Egg with porotta" at bounding box center [364, 253] width 363 height 20
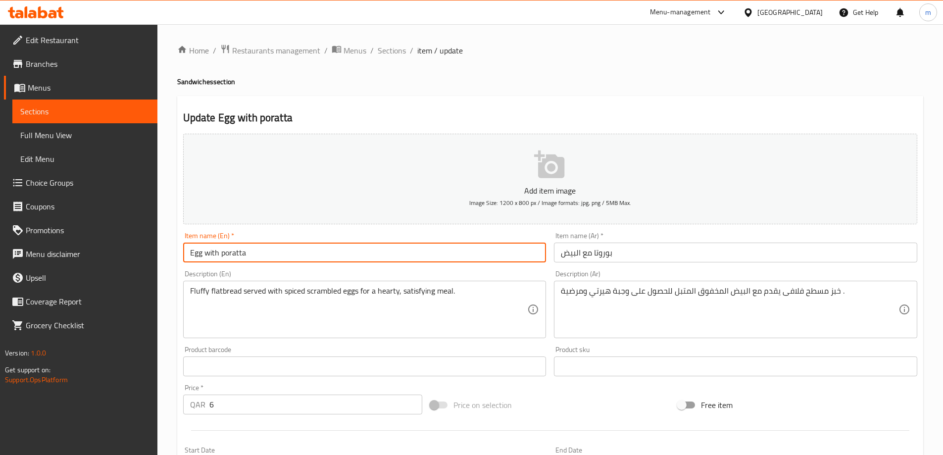
type input "Egg with poratta"
click at [599, 251] on input "بوروتا مع البيض" at bounding box center [735, 253] width 363 height 20
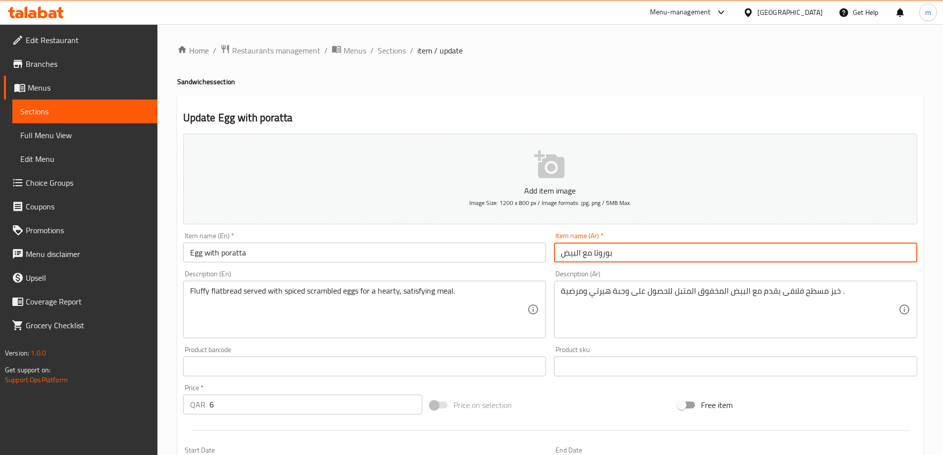
click at [599, 251] on input "بوروتا مع البيض" at bounding box center [735, 253] width 363 height 20
paste input "راتا"
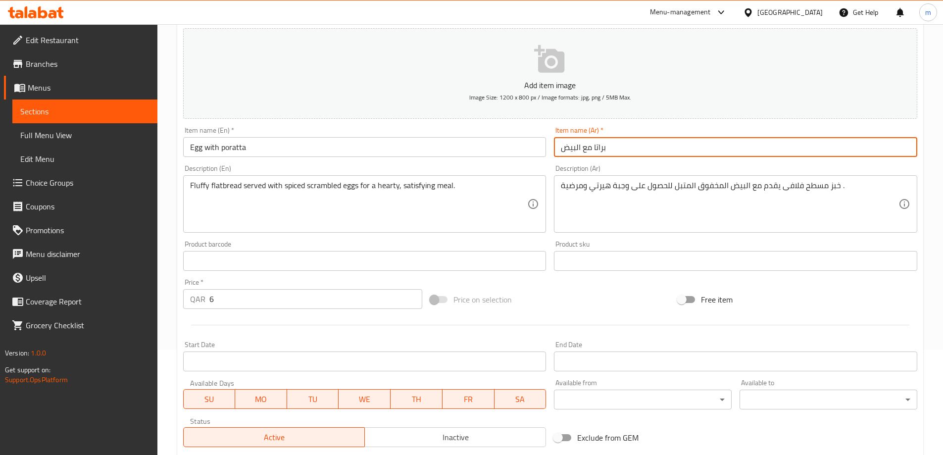
scroll to position [245, 0]
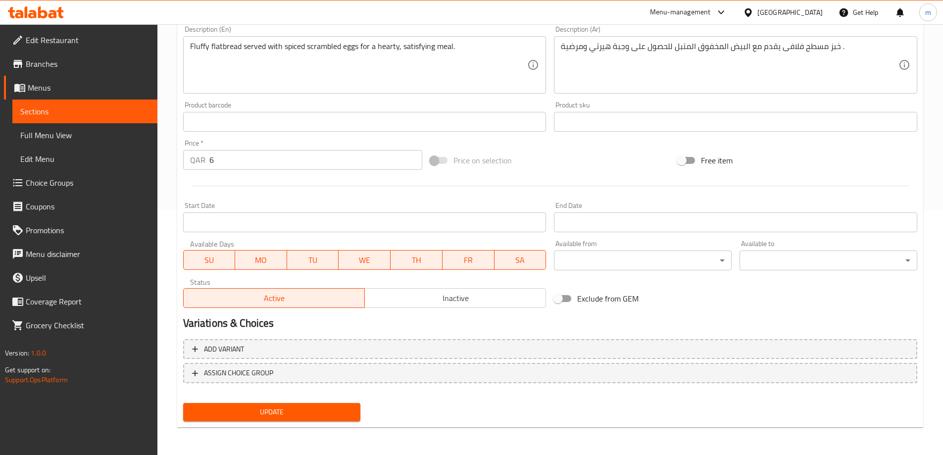
type input "براتا مع البيض"
click at [322, 406] on span "Update" at bounding box center [272, 412] width 162 height 12
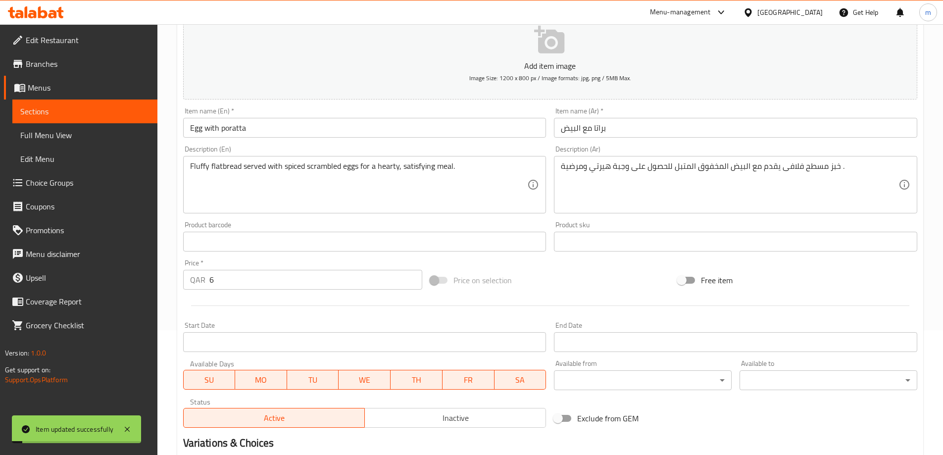
scroll to position [0, 0]
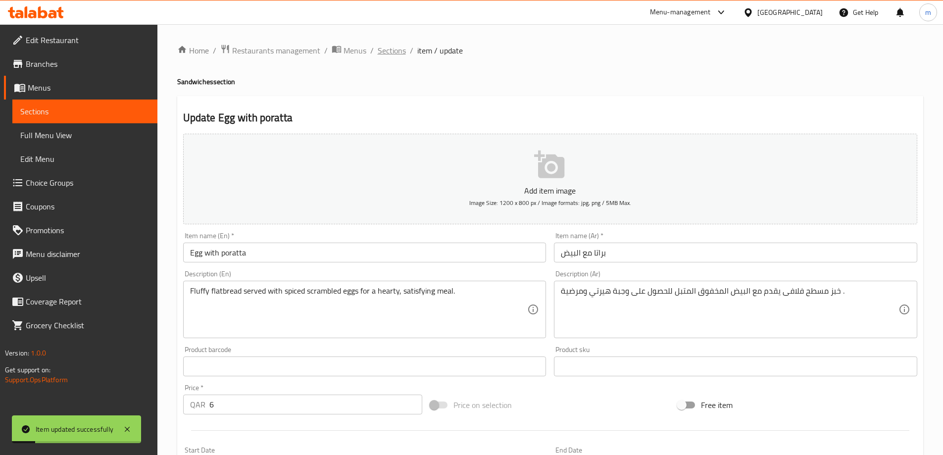
click at [398, 50] on span "Sections" at bounding box center [392, 51] width 28 height 12
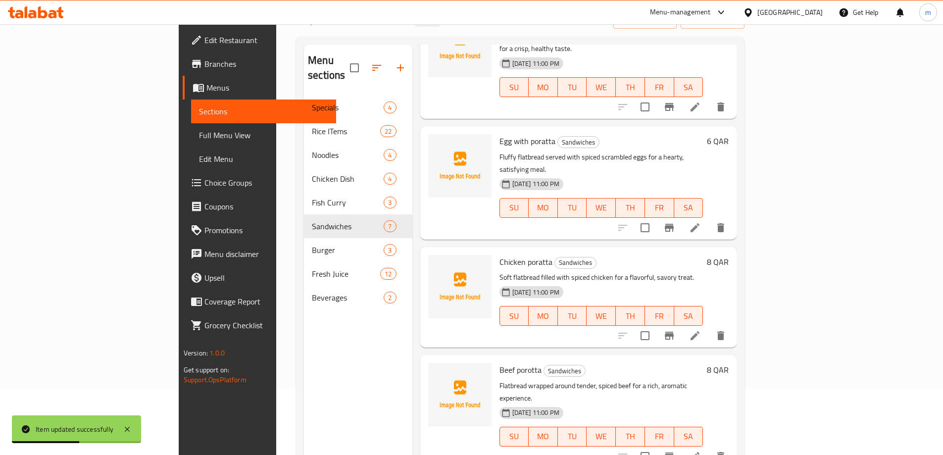
scroll to position [139, 0]
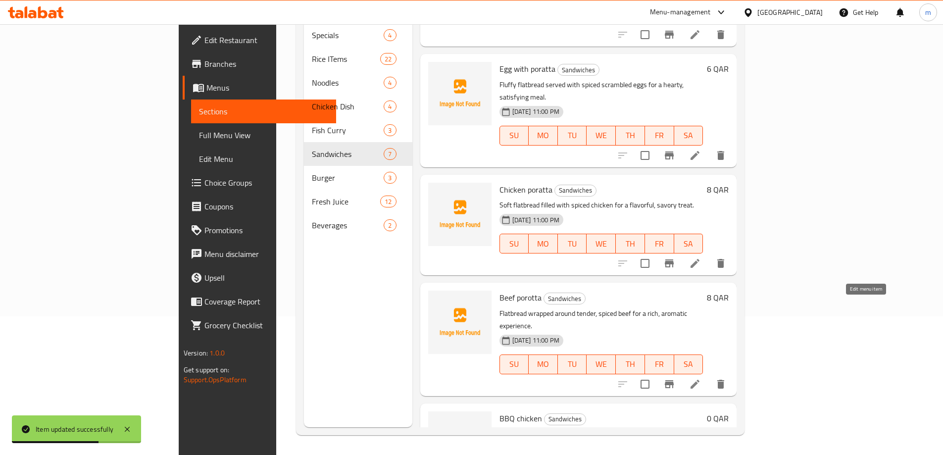
click at [701, 378] on icon at bounding box center [695, 384] width 12 height 12
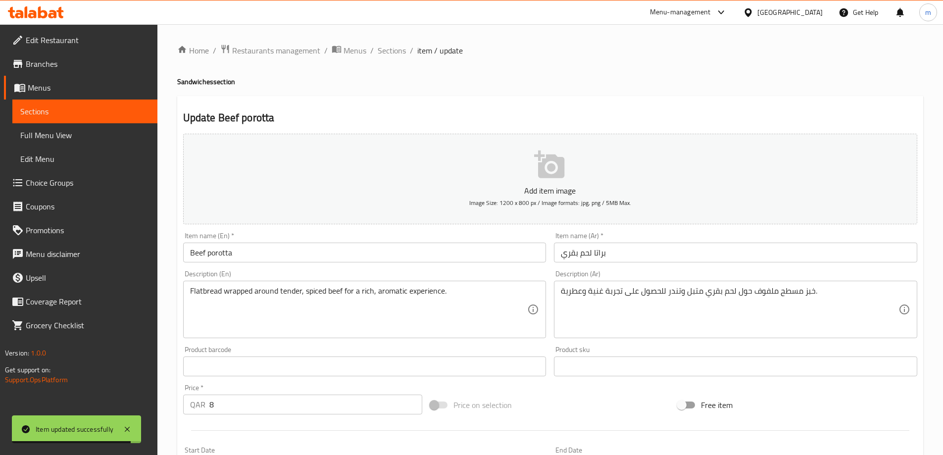
click at [221, 252] on input "Beef porotta" at bounding box center [364, 253] width 363 height 20
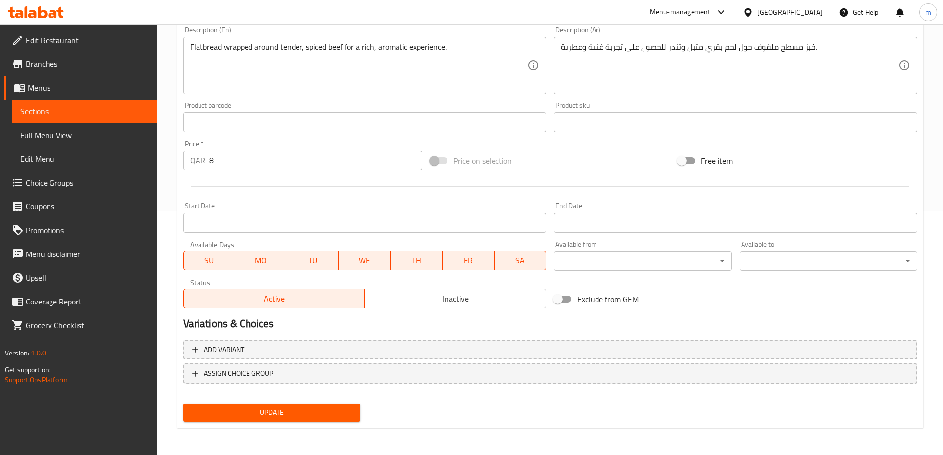
scroll to position [245, 0]
type input "Beef poratta"
click at [358, 408] on button "Update" at bounding box center [272, 412] width 178 height 18
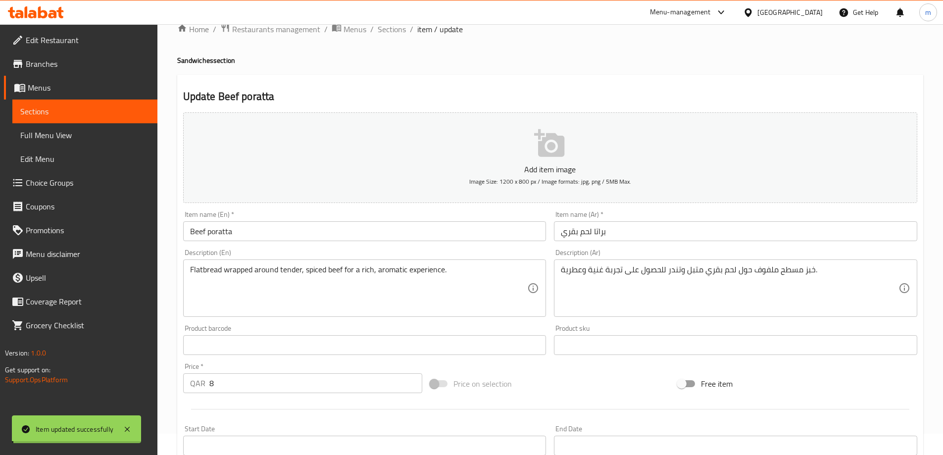
scroll to position [0, 0]
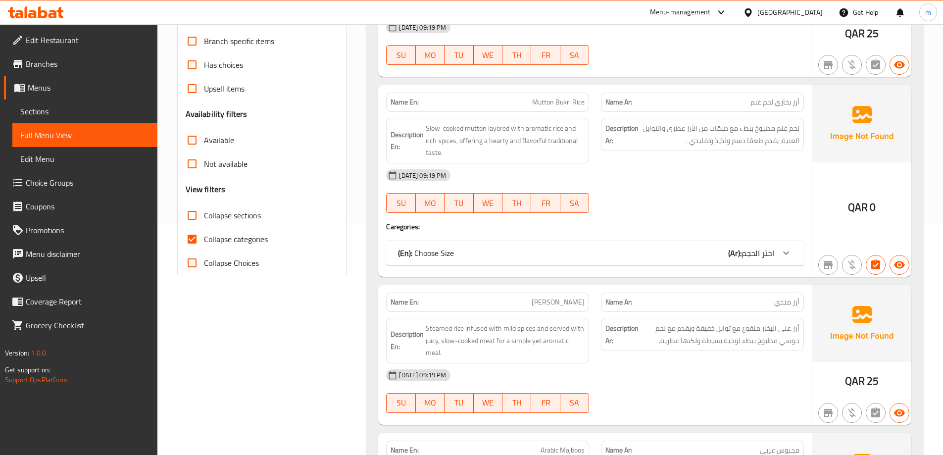
scroll to position [297, 0]
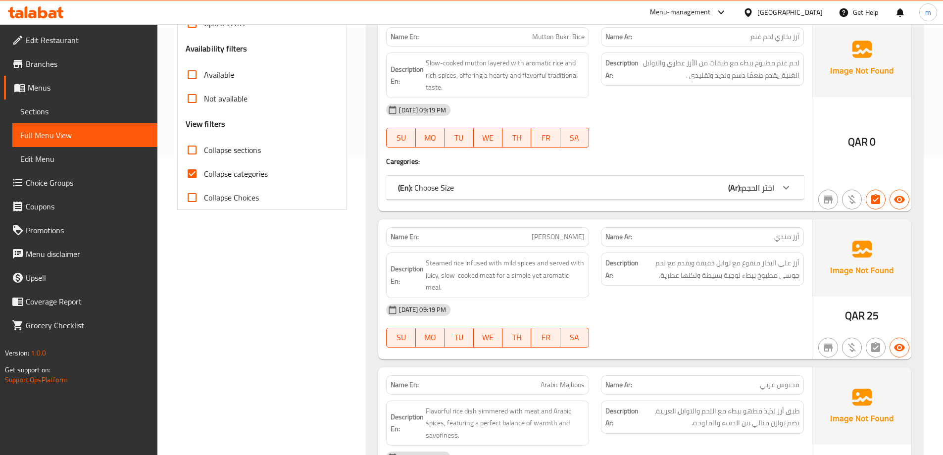
click at [189, 171] on input "Collapse categories" at bounding box center [192, 174] width 24 height 24
checkbox input "false"
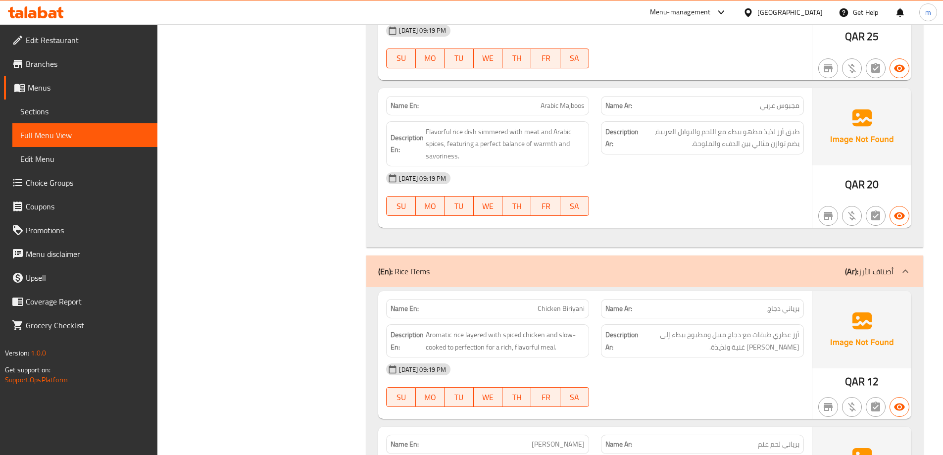
scroll to position [693, 0]
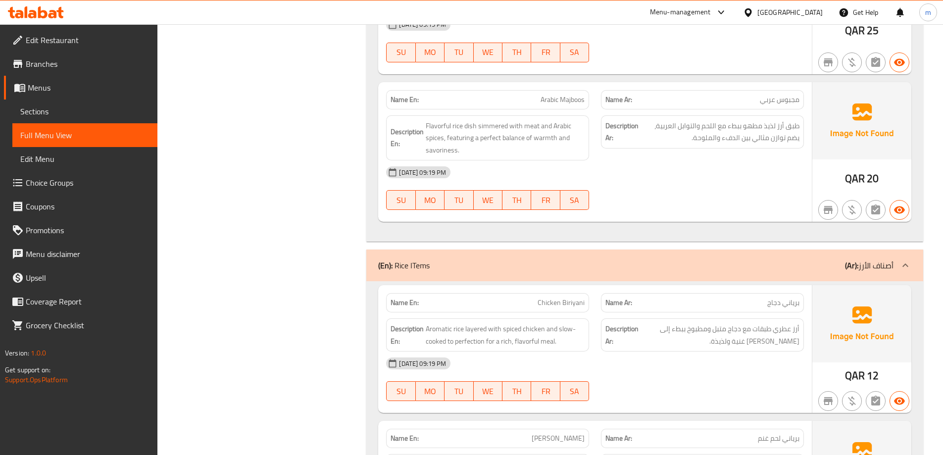
click at [624, 272] on div "(En): Rice ITems (Ar): أصناف الأرز" at bounding box center [644, 266] width 557 height 32
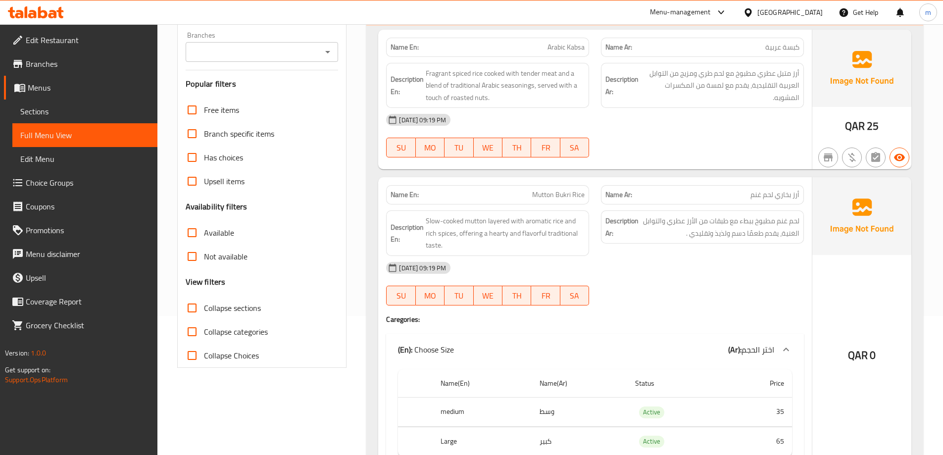
scroll to position [0, 0]
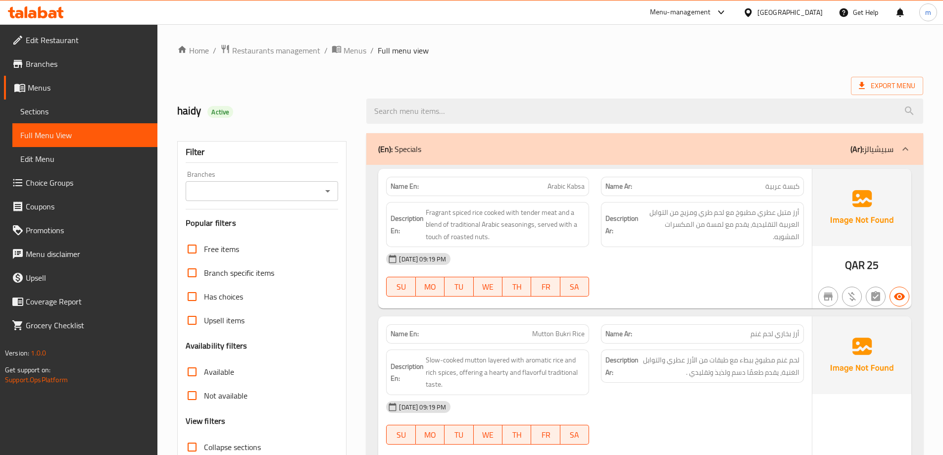
click at [672, 162] on div "(En): Specials (Ar): سبيشيالز" at bounding box center [644, 149] width 557 height 32
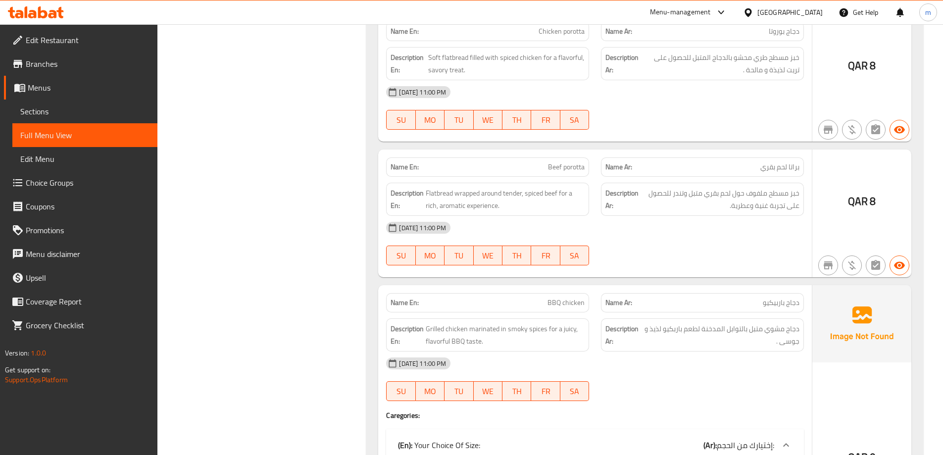
scroll to position [2525, 0]
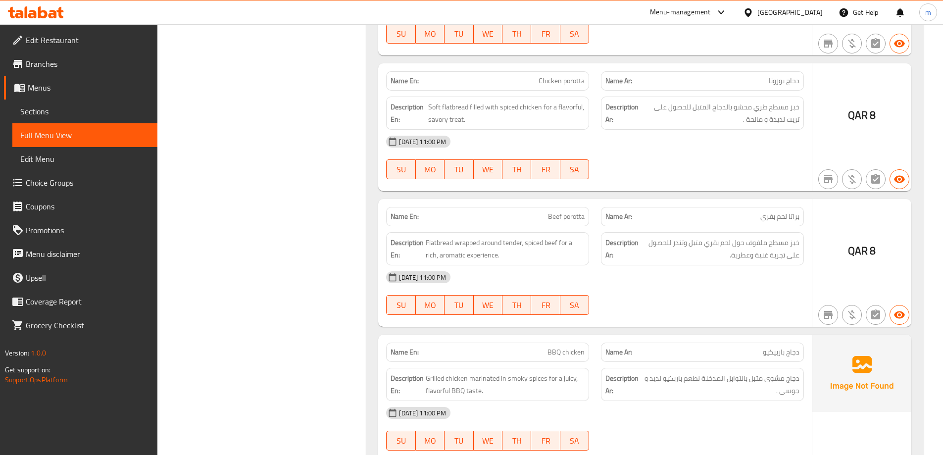
click at [573, 219] on span "Beef porotta" at bounding box center [566, 216] width 37 height 10
click at [574, 219] on span "Beef porotta" at bounding box center [566, 216] width 37 height 10
copy span "porotta"
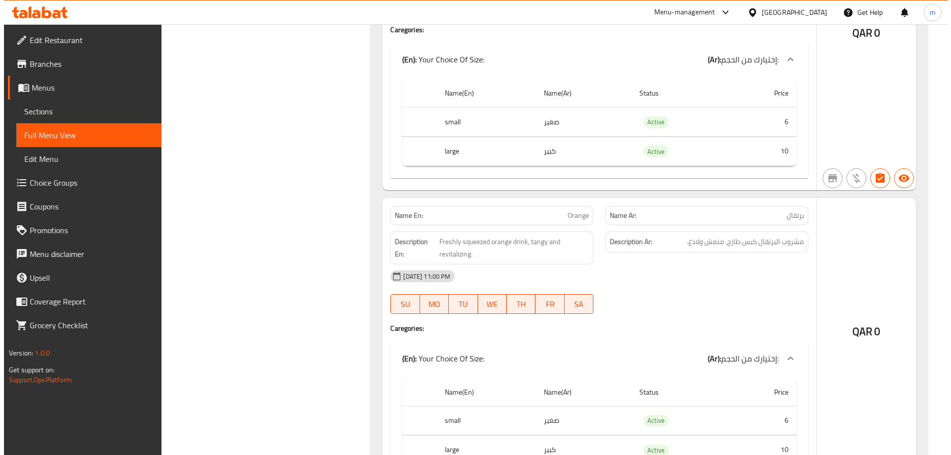
scroll to position [0, 0]
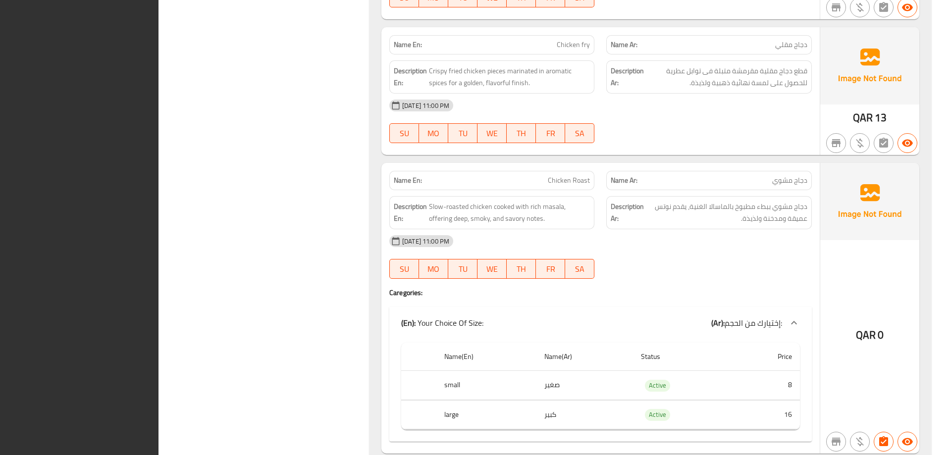
click at [521, 71] on div "Name En: Chicken curry Name Ar: دجاج كاري Description En: Tender chicken cooked…" at bounding box center [649, 112] width 561 height 721
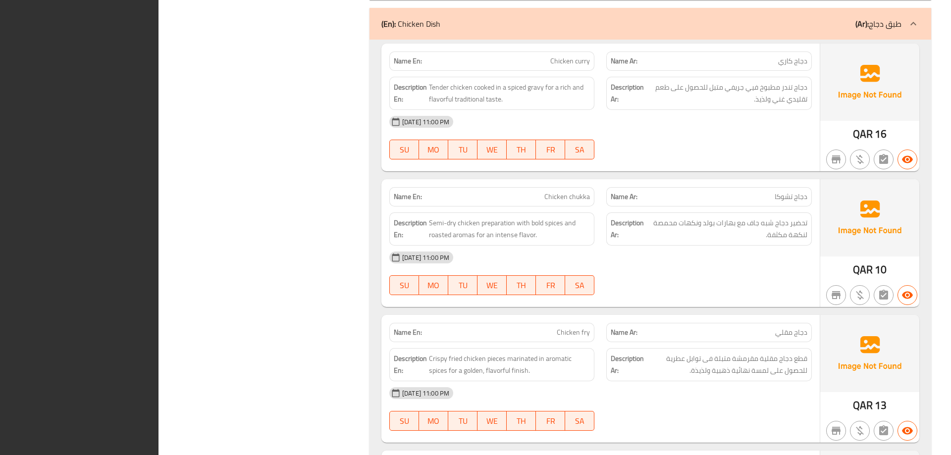
scroll to position [679, 0]
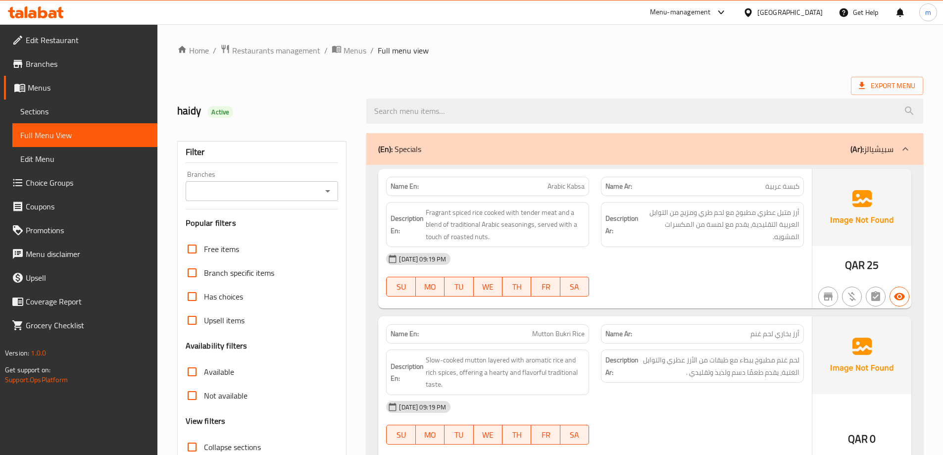
click at [676, 153] on div "(En): Specials (Ar): سبيشيالز" at bounding box center [635, 149] width 515 height 12
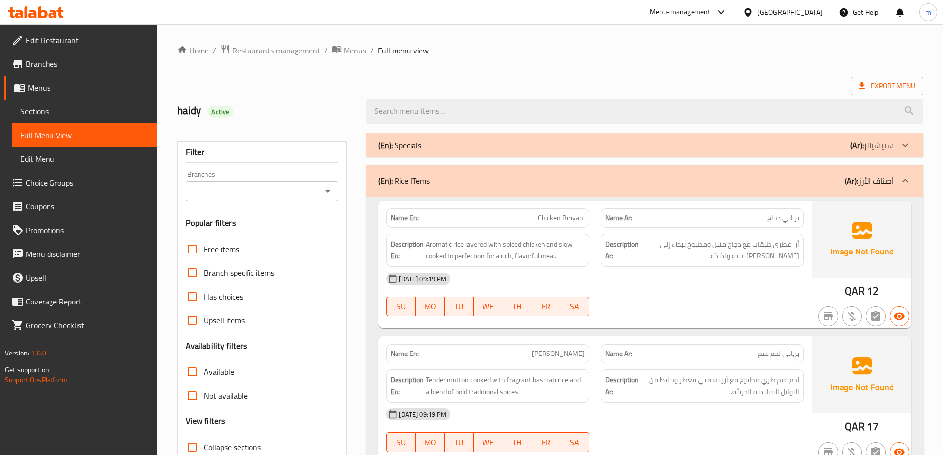
click at [693, 184] on div "(En): Rice ITems (Ar): أصناف الأرز" at bounding box center [635, 181] width 515 height 12
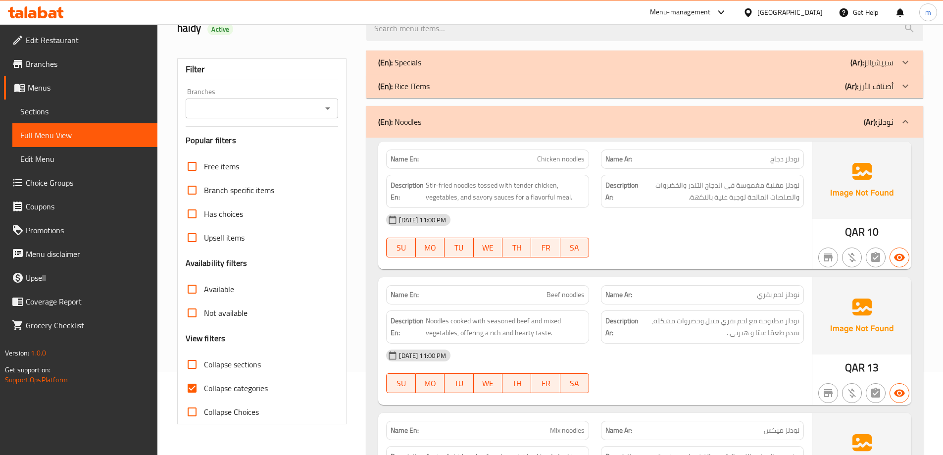
scroll to position [149, 0]
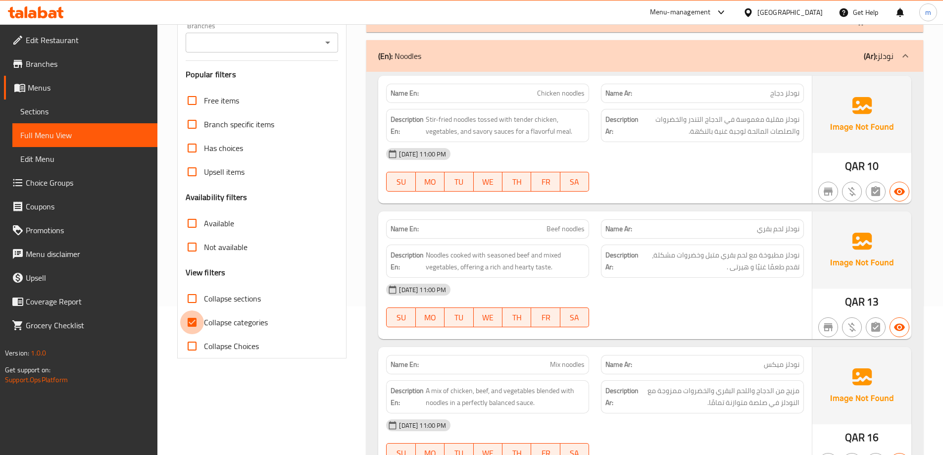
click at [198, 326] on input "Collapse categories" at bounding box center [192, 322] width 24 height 24
checkbox input "false"
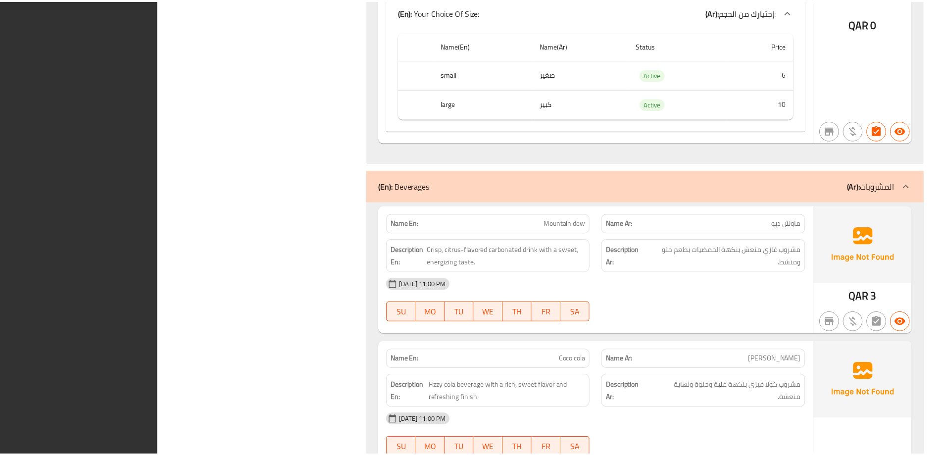
scroll to position [7314, 0]
